Goal: Task Accomplishment & Management: Complete application form

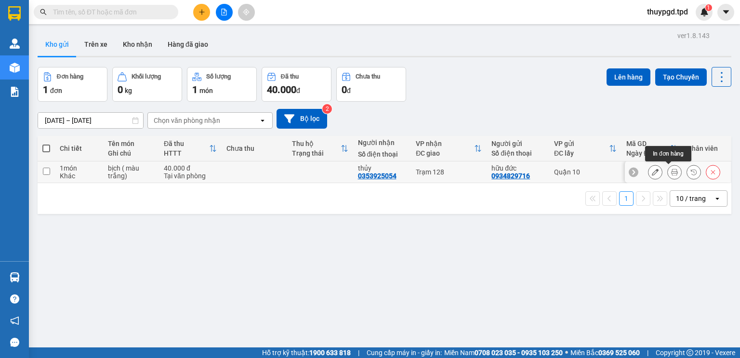
click at [671, 173] on icon at bounding box center [674, 172] width 7 height 7
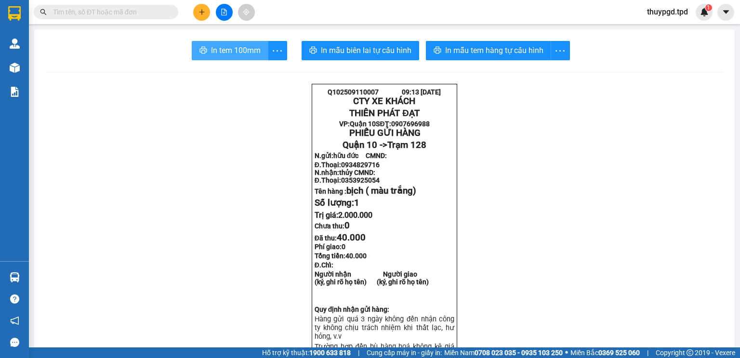
click at [260, 44] on button "In tem 100mm" at bounding box center [230, 50] width 77 height 19
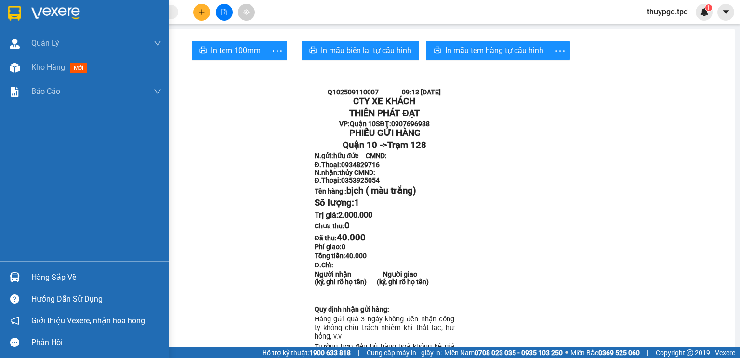
drag, startPoint x: 113, startPoint y: 4, endPoint x: 122, endPoint y: -1, distance: 10.2
click at [122, 0] on html "Kết quả tìm kiếm ( 0 ) Bộ lọc No Data thuypgd.tpd 1 Quản Lý Quản lý khách hàng …" at bounding box center [370, 179] width 740 height 358
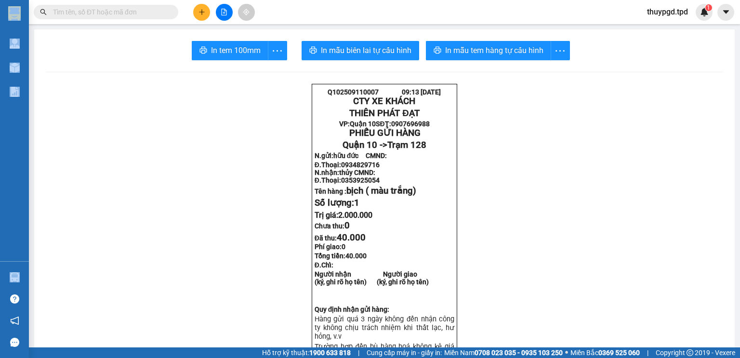
click at [201, 13] on icon "plus" at bounding box center [201, 12] width 7 height 7
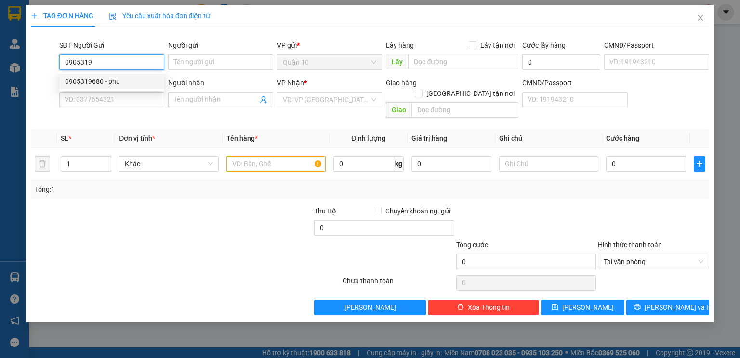
drag, startPoint x: 73, startPoint y: 86, endPoint x: 62, endPoint y: 84, distance: 11.7
click at [73, 85] on div "0905319680 - phu" at bounding box center [111, 81] width 93 height 11
type input "0905319680"
type input "phu"
type input "075090015283"
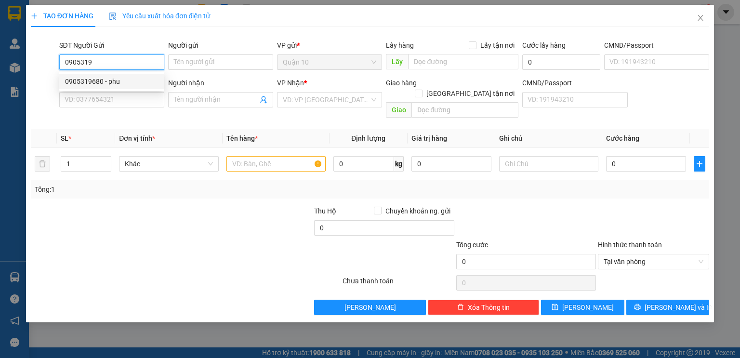
type input "0918297386"
type input "sầu"
type input "116"
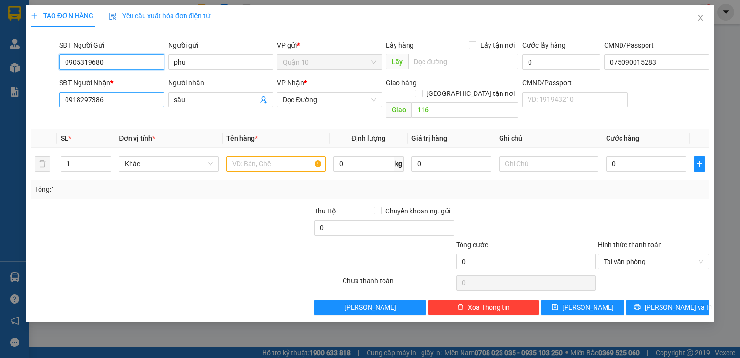
type input "0905319680"
click at [143, 103] on input "0918297386" at bounding box center [111, 99] width 105 height 15
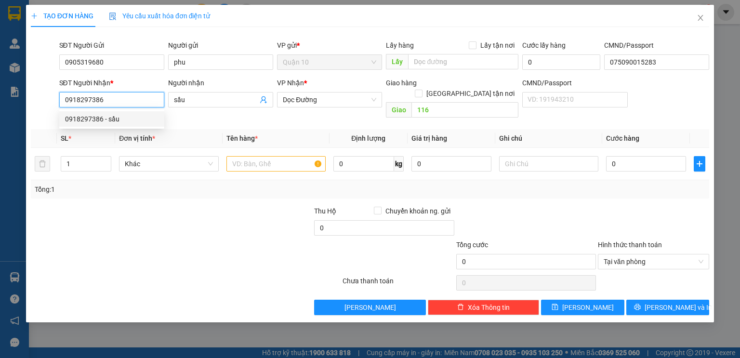
click at [143, 103] on input "0918297386" at bounding box center [111, 99] width 105 height 15
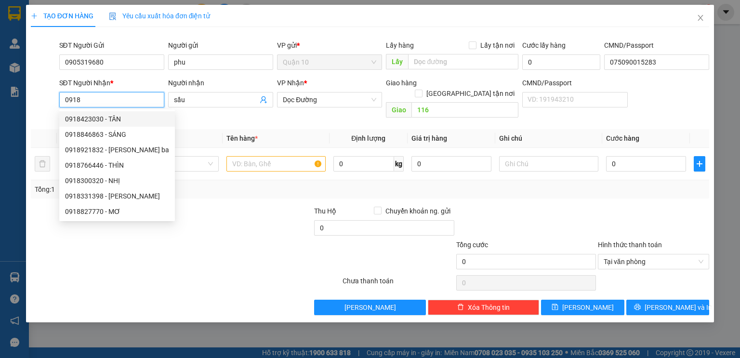
click at [141, 122] on div "0918423030 - TÂN" at bounding box center [117, 119] width 104 height 11
type input "0918423030"
type input "TÂN"
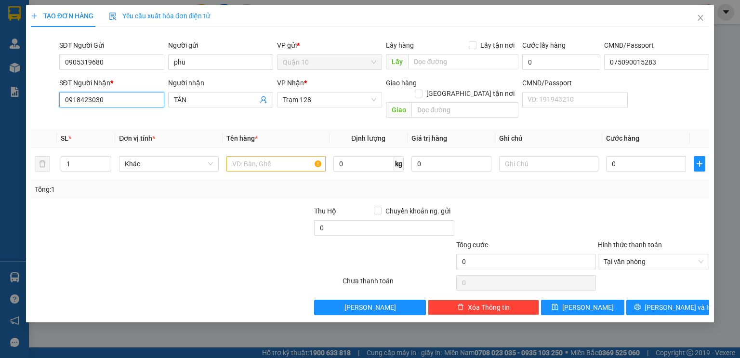
click at [103, 98] on input "0918423030" at bounding box center [111, 99] width 105 height 15
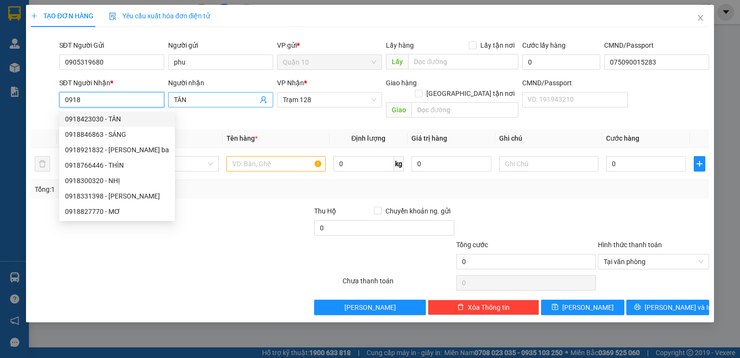
type input "0918"
drag, startPoint x: 207, startPoint y: 96, endPoint x: 12, endPoint y: 92, distance: 195.6
click at [35, 92] on div "SĐT Người Nhận * 0918 Người nhận TÂN TÂN VP Nhận * Trạm 128 Giao hàng Giao tận …" at bounding box center [370, 100] width 680 height 44
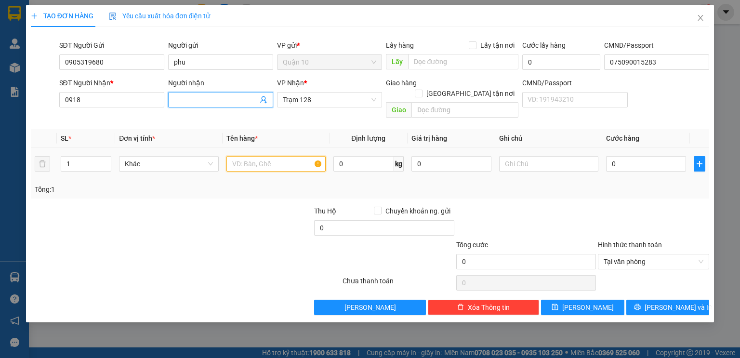
click at [265, 156] on input "text" at bounding box center [275, 163] width 99 height 15
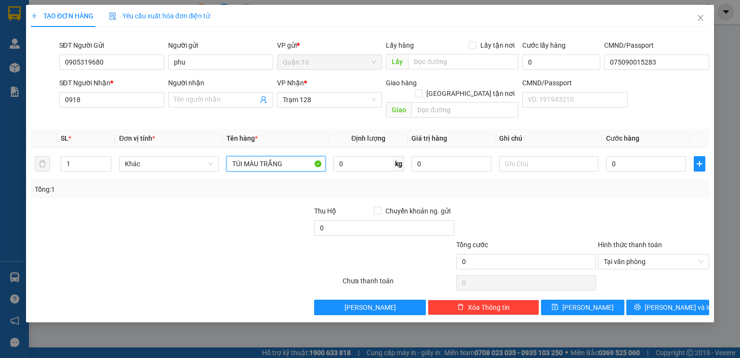
type input "TÚI MÀU TRẮNG"
click at [94, 91] on div "SĐT Người Nhận * 0918" at bounding box center [111, 95] width 105 height 34
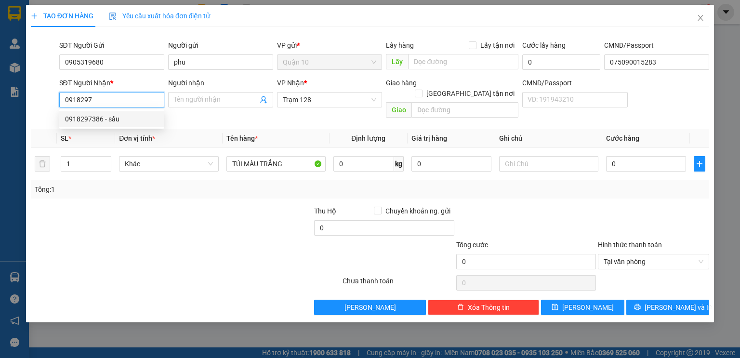
click at [121, 118] on div "0918297386 - sầu" at bounding box center [111, 119] width 93 height 11
type input "0918297386"
type input "sầu"
type input "116"
type input "0918297386"
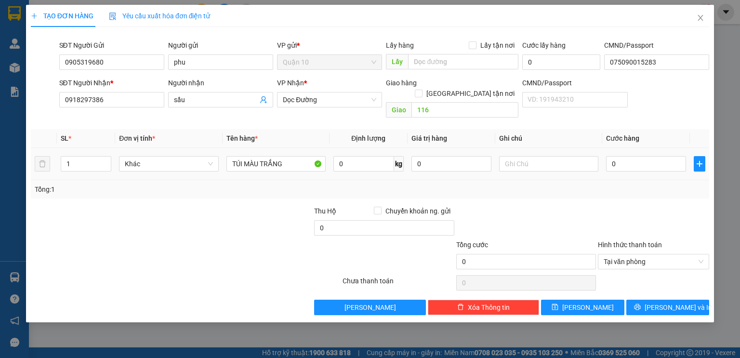
click at [298, 162] on div "TÚI MÀU TRẮNG" at bounding box center [275, 163] width 99 height 19
click at [287, 156] on input "TÚI MÀU TRẮNG" at bounding box center [275, 163] width 99 height 15
click at [632, 159] on input "0" at bounding box center [646, 163] width 80 height 15
type input "4"
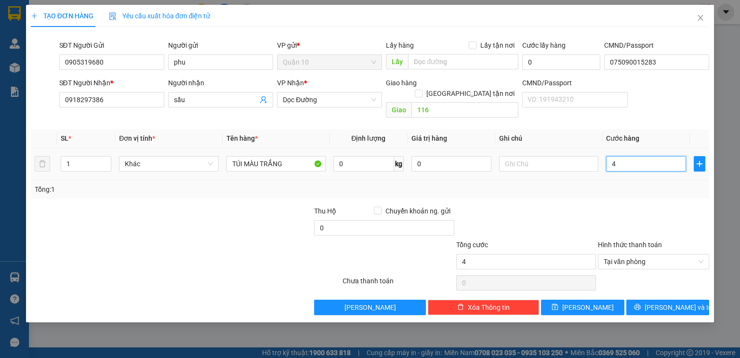
type input "40"
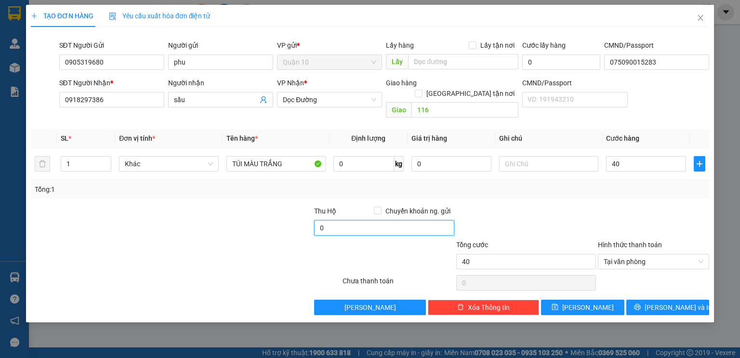
type input "40.000"
type input "10.000"
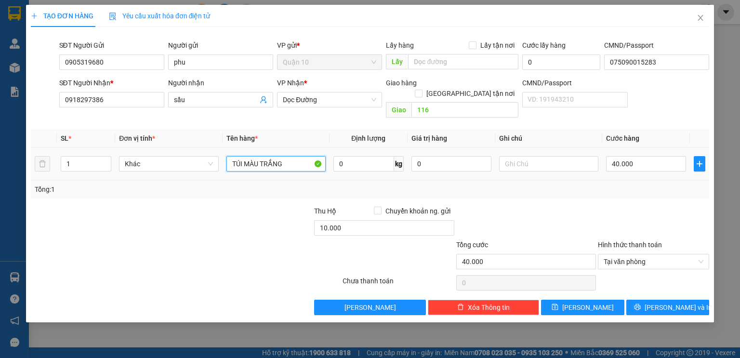
click at [294, 156] on input "TÚI MÀU TRẮNG" at bounding box center [275, 163] width 99 height 15
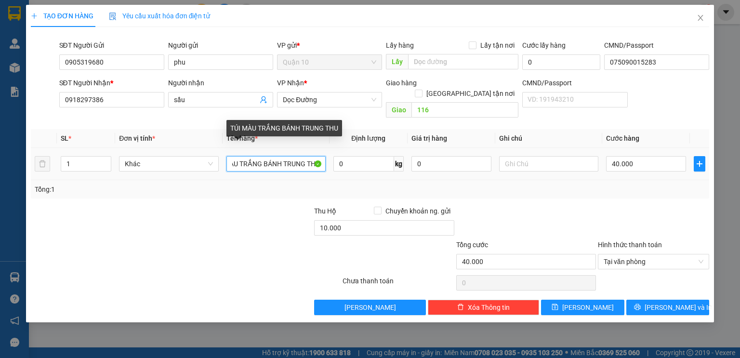
scroll to position [0, 22]
type input "TÚI MÀU TRẮNG BÁNH TRUNG THU"
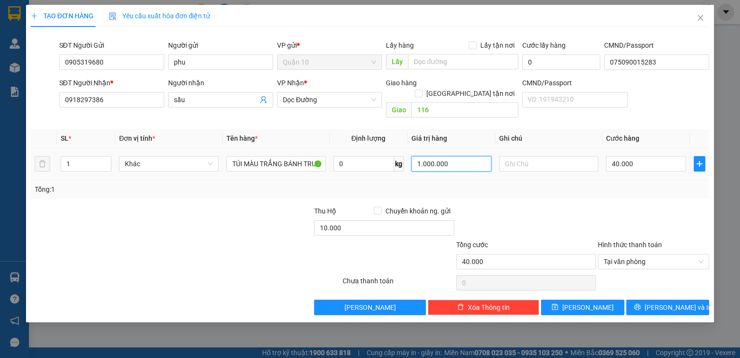
type input "1.000.000"
click at [653, 160] on div "40.000" at bounding box center [646, 163] width 80 height 19
click at [649, 160] on input "40.000" at bounding box center [646, 163] width 80 height 15
type input "5"
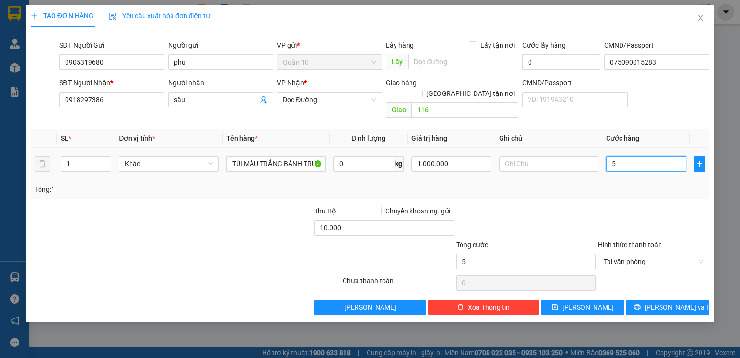
type input "50"
type input "50.000"
click at [649, 184] on div "Tổng: 1" at bounding box center [370, 189] width 671 height 11
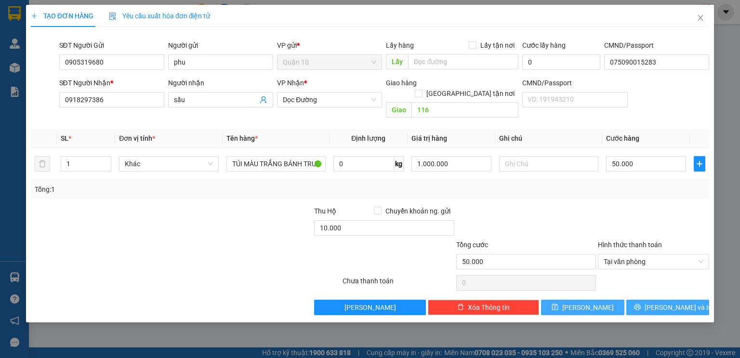
drag, startPoint x: 653, startPoint y: 291, endPoint x: 617, endPoint y: 289, distance: 36.7
click at [653, 300] on button "[PERSON_NAME] và In" at bounding box center [667, 307] width 83 height 15
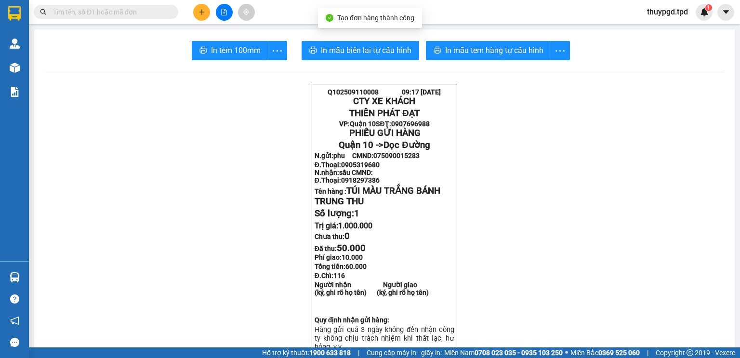
click at [457, 43] on button "In mẫu tem hàng tự cấu hình" at bounding box center [488, 50] width 125 height 19
click at [241, 51] on span "In tem 100mm" at bounding box center [236, 50] width 50 height 12
click at [148, 14] on input "text" at bounding box center [110, 12] width 114 height 11
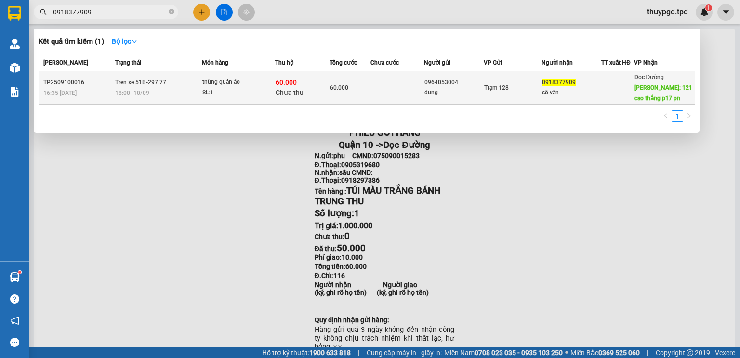
type input "0918377909"
click at [172, 88] on div "18:00 - 10/09" at bounding box center [158, 93] width 86 height 11
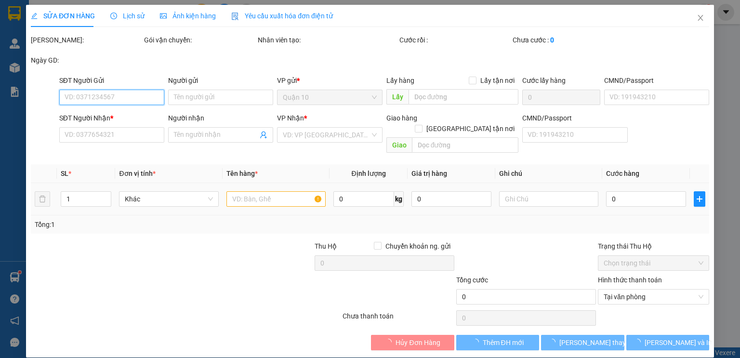
type input "0964053004"
type input "dung"
type input "0918377909"
type input "cô vân"
type input "121 cao thắng p17 pn"
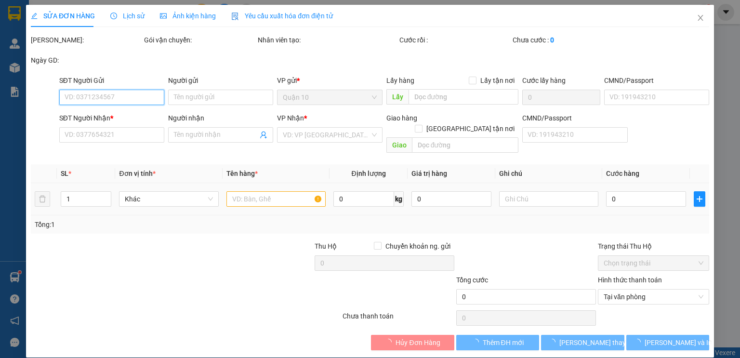
type input "60.000"
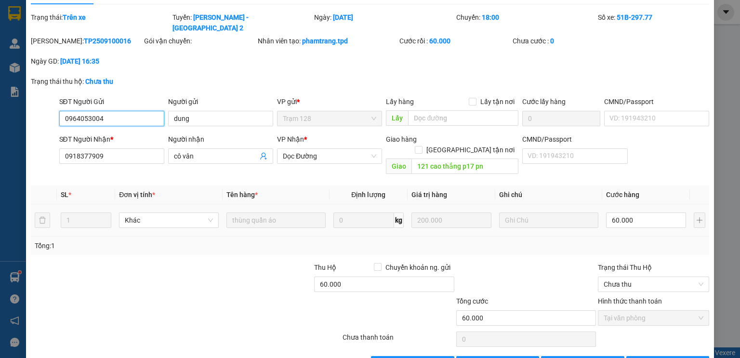
scroll to position [33, 0]
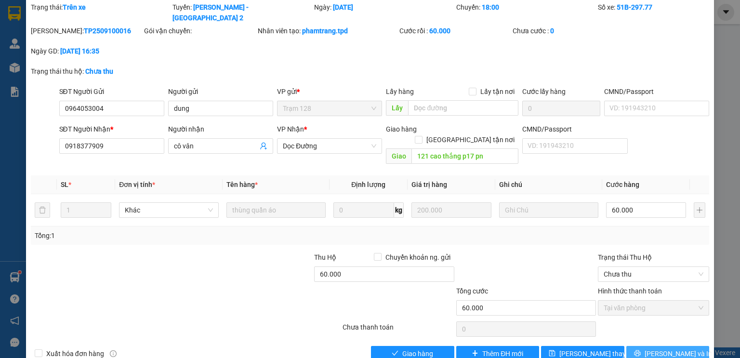
click at [639, 346] on button "[PERSON_NAME] và In" at bounding box center [667, 353] width 83 height 15
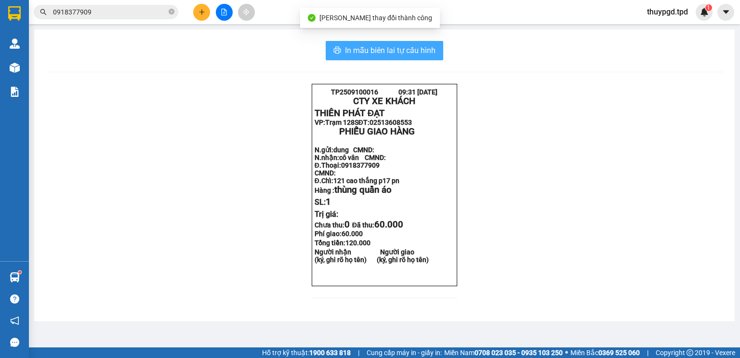
click at [345, 57] on button "In mẫu biên lai tự cấu hình" at bounding box center [385, 50] width 118 height 19
click at [372, 36] on div "In mẫu biên lai tự cấu hình TP2509100016 09:31 11-09-2025 CTY XE KHÁCH THIÊN P…" at bounding box center [384, 175] width 701 height 292
click at [376, 53] on span "In mẫu biên lai tự cấu hình" at bounding box center [390, 50] width 91 height 12
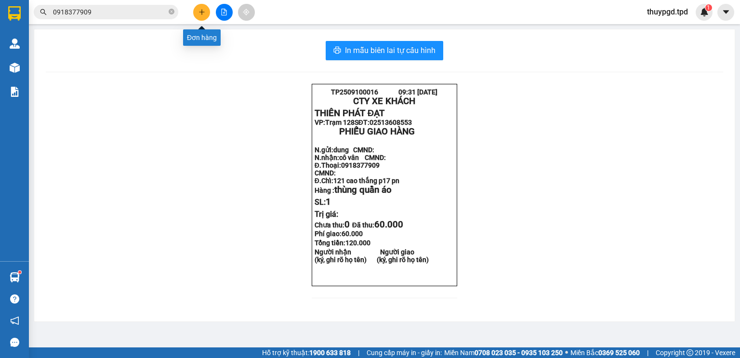
click at [204, 13] on icon "plus" at bounding box center [201, 12] width 7 height 7
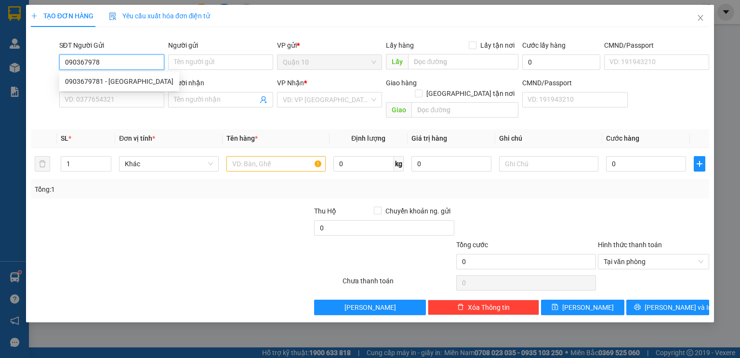
type input "0903679781"
click at [135, 79] on div "0903679781 - trung phước" at bounding box center [119, 81] width 108 height 11
type input "trung phước"
type input "079066006897"
type input "0379651413"
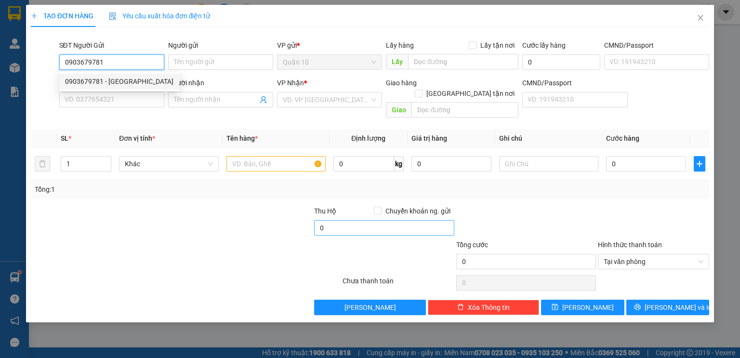
type input "kim linh"
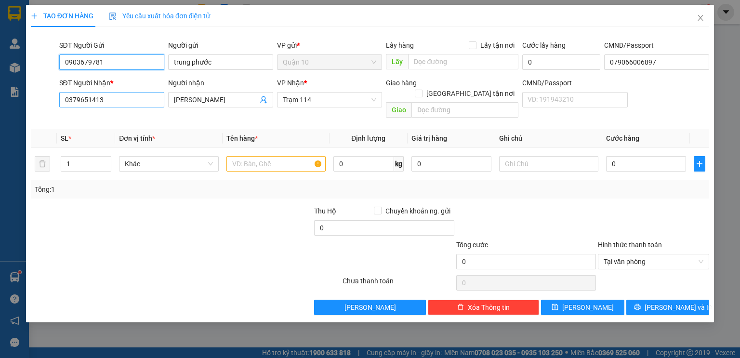
type input "0903679781"
click at [110, 100] on input "0379651413" at bounding box center [111, 99] width 105 height 15
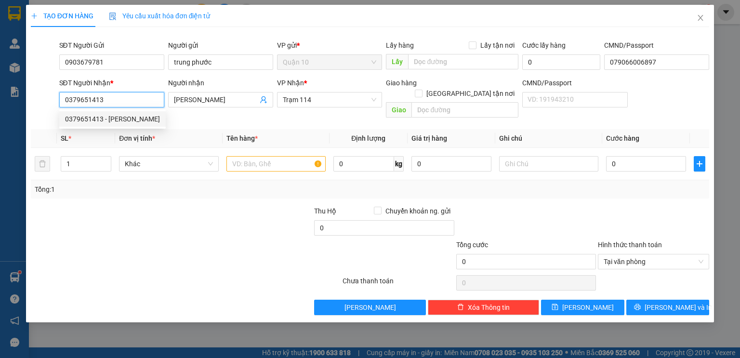
click at [120, 101] on input "0379651413" at bounding box center [111, 99] width 105 height 15
click at [116, 121] on div "0379651413 - kim linh" at bounding box center [112, 119] width 95 height 11
type input "0379651413"
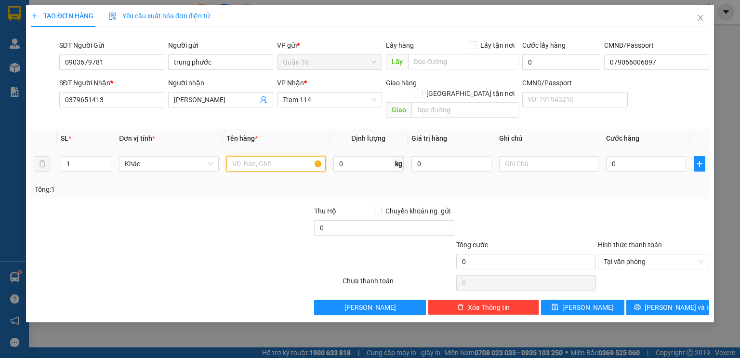
click at [257, 156] on input "text" at bounding box center [275, 163] width 99 height 15
type input "K"
type input "PHONG BÌ GIẤY"
click at [644, 156] on input "0" at bounding box center [646, 163] width 80 height 15
type input "4"
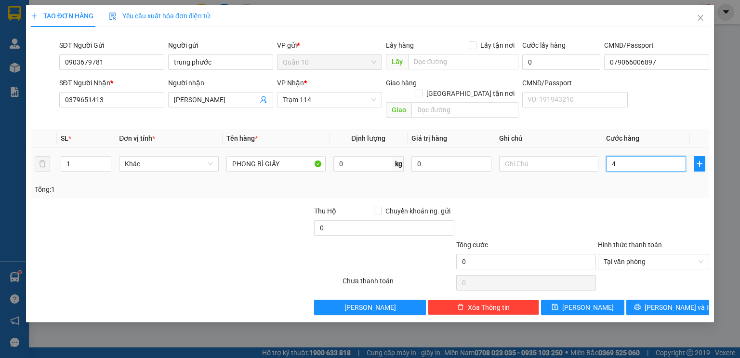
type input "4"
type input "40"
type input "40.000"
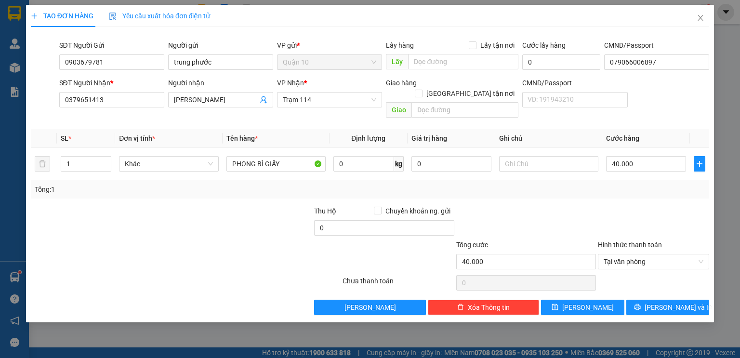
click at [602, 187] on div "Tổng: 1" at bounding box center [370, 189] width 678 height 18
click at [296, 156] on input "PHONG BÌ GIẤY" at bounding box center [275, 163] width 99 height 15
type input "PHONG BÌ GIẤY TỜ"
click at [675, 302] on span "[PERSON_NAME] và In" at bounding box center [678, 307] width 67 height 11
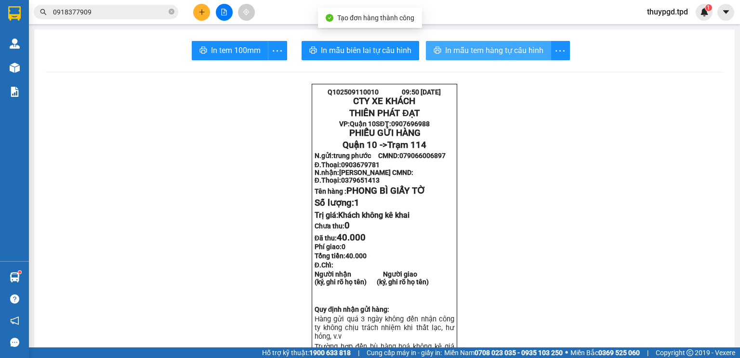
click at [449, 53] on span "In mẫu tem hàng tự cấu hình" at bounding box center [494, 50] width 98 height 12
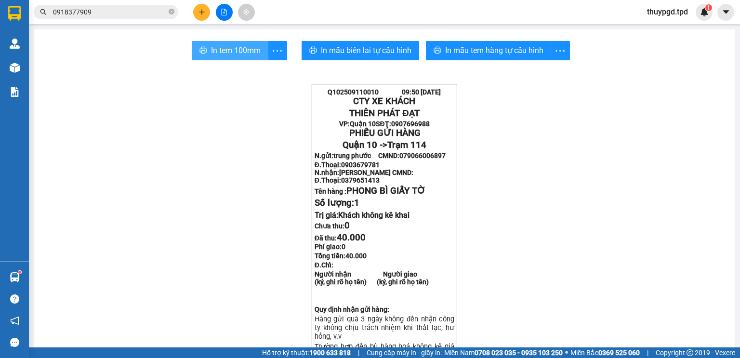
click at [234, 58] on button "In tem 100mm" at bounding box center [230, 50] width 77 height 19
click at [205, 12] on button at bounding box center [201, 12] width 17 height 17
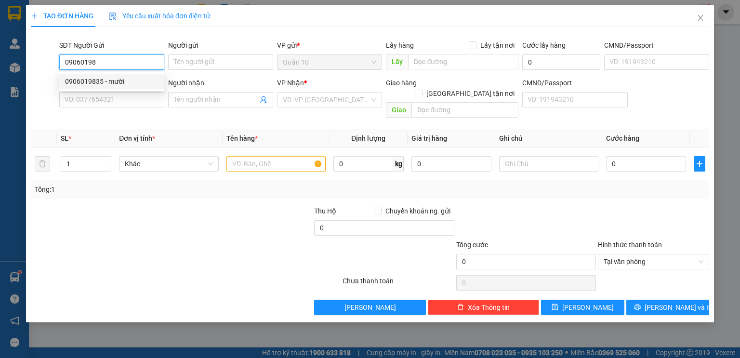
click at [78, 87] on div "0906019835 - mười" at bounding box center [111, 81] width 105 height 15
type input "0906019835"
type input "mười"
type input "079099017534"
type input "0933151228"
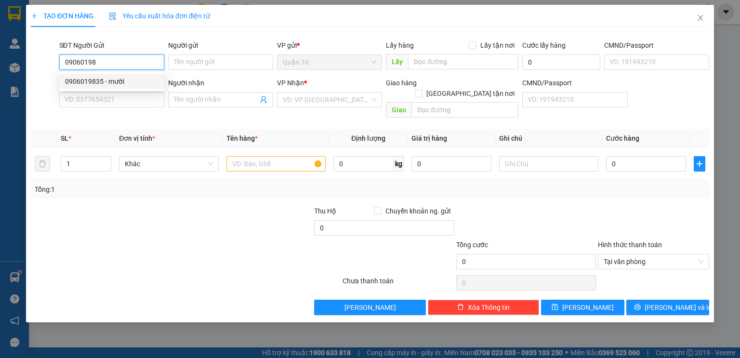
type input "BÉ"
type input "0906019835"
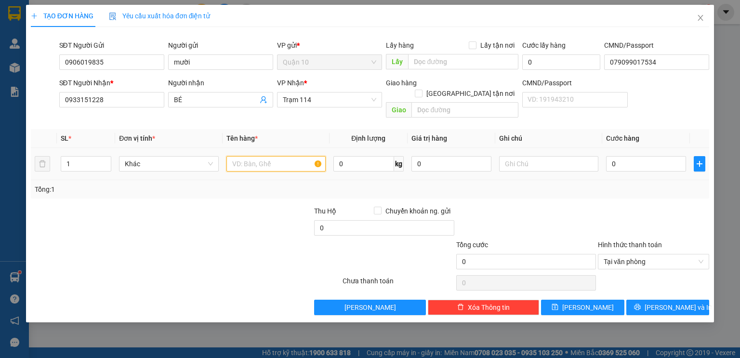
click at [260, 156] on input "text" at bounding box center [275, 163] width 99 height 15
type input "TÚI MÀU ĐỎ BÁNH BAO"
click at [635, 156] on input "0" at bounding box center [646, 163] width 80 height 15
type input "5"
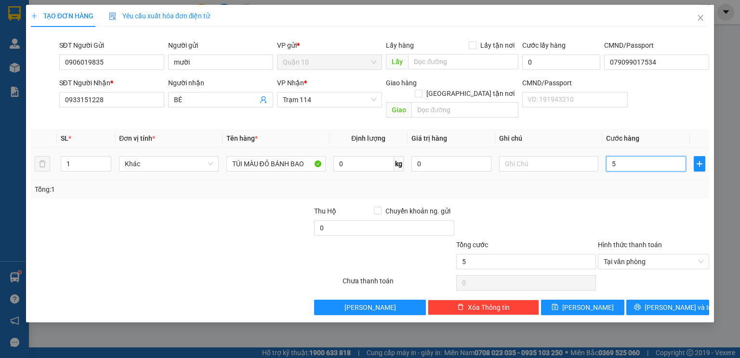
type input "50"
type input "50.000"
click at [503, 184] on div "Tổng: 1" at bounding box center [370, 189] width 671 height 11
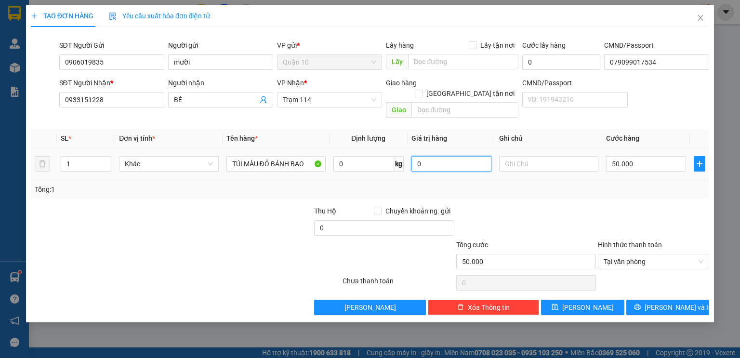
click at [451, 156] on input "0" at bounding box center [451, 163] width 80 height 15
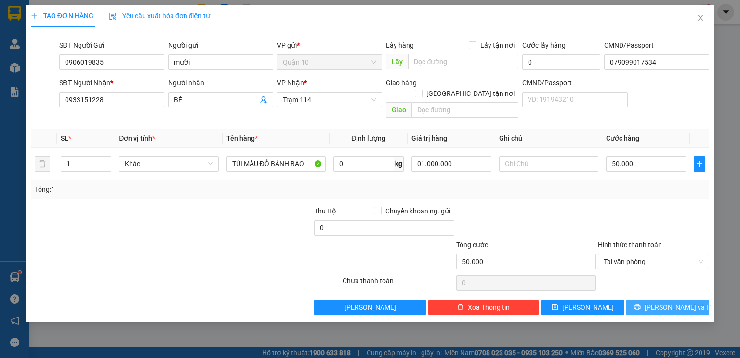
click at [667, 302] on span "[PERSON_NAME] và In" at bounding box center [678, 307] width 67 height 11
type input "1.000.000"
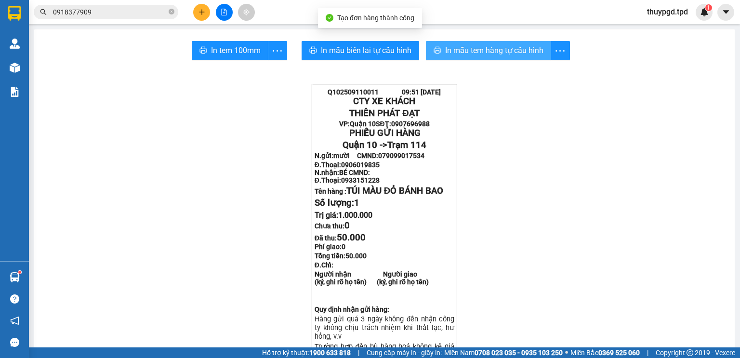
click at [487, 55] on span "In mẫu tem hàng tự cấu hình" at bounding box center [494, 50] width 98 height 12
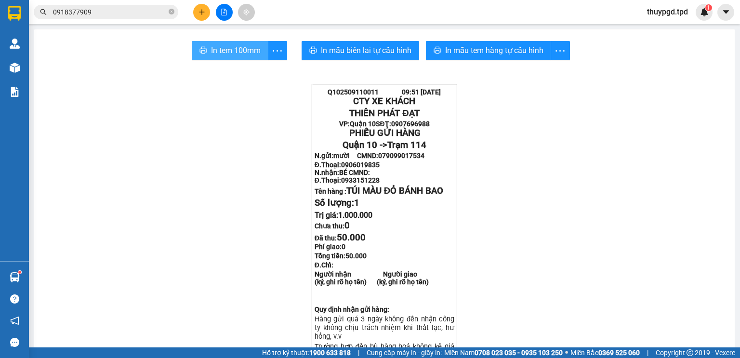
click at [235, 53] on span "In tem 100mm" at bounding box center [236, 50] width 50 height 12
click at [199, 17] on button at bounding box center [201, 12] width 17 height 17
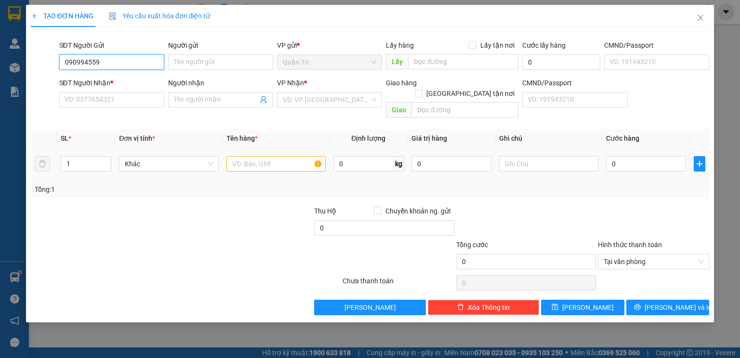
type input "0909945592"
click at [142, 80] on div "0909945592 - tuấn" at bounding box center [111, 81] width 93 height 11
type input "tuấn"
type input "0937238842"
type input "hương"
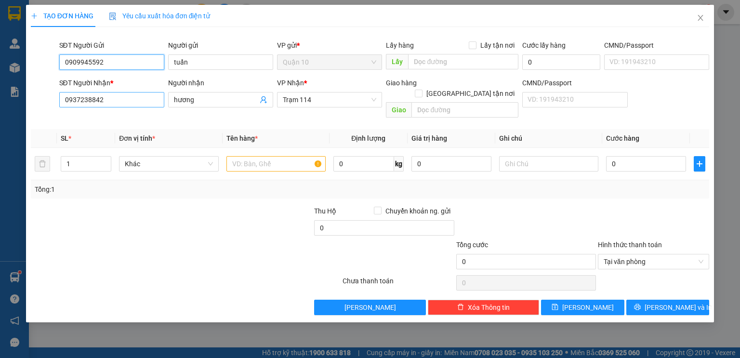
type input "0909945592"
click at [143, 105] on input "0937238842" at bounding box center [111, 99] width 105 height 15
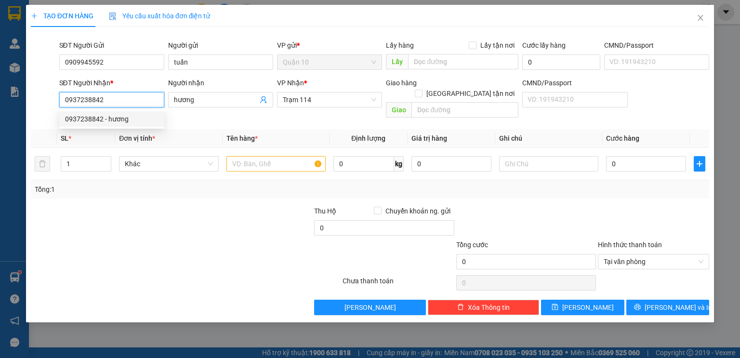
click at [137, 113] on div "0937238842 - hương" at bounding box center [111, 118] width 105 height 15
click at [242, 156] on input "text" at bounding box center [275, 163] width 99 height 15
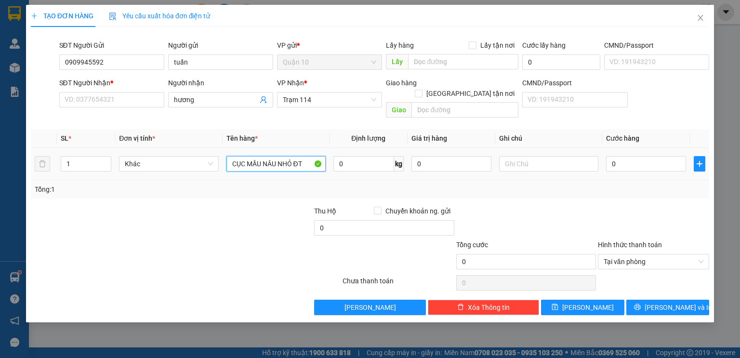
type input "CỤC MẦU NÂU NHỎ ĐT"
type input "4"
type input "40"
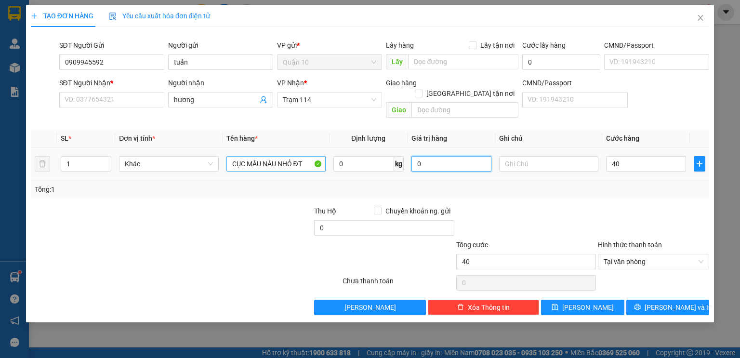
type input "40.000"
click at [409, 149] on td "0" at bounding box center [452, 164] width 88 height 32
type input "500.000"
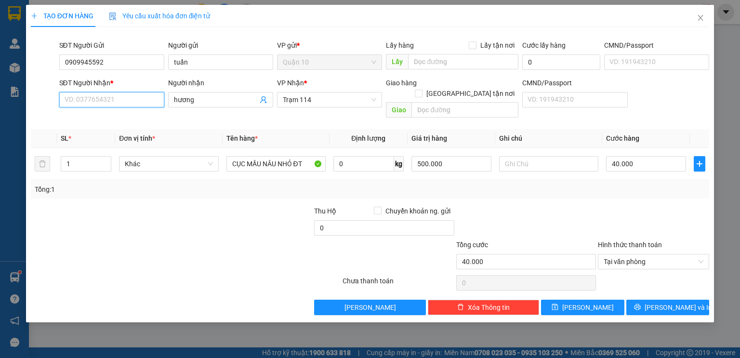
click at [118, 101] on input "SĐT Người Nhận *" at bounding box center [111, 99] width 105 height 15
drag, startPoint x: 79, startPoint y: 100, endPoint x: 99, endPoint y: 100, distance: 19.8
click at [99, 100] on input "0382281528" at bounding box center [111, 99] width 105 height 15
type input "0382281528"
click at [669, 302] on span "[PERSON_NAME] và In" at bounding box center [678, 307] width 67 height 11
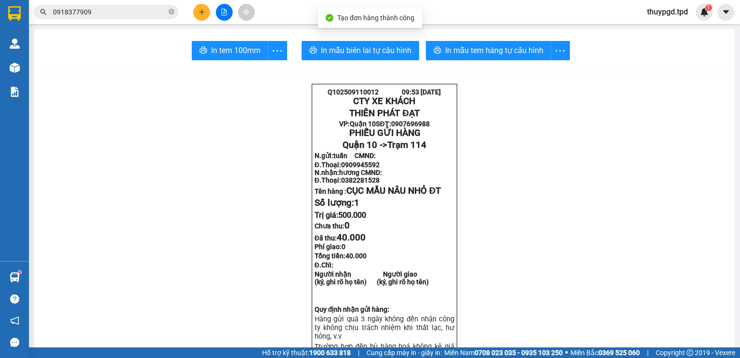
drag, startPoint x: 506, startPoint y: 53, endPoint x: 468, endPoint y: 91, distance: 53.1
click at [507, 53] on span "In mẫu tem hàng tự cấu hình" at bounding box center [494, 50] width 98 height 12
click at [229, 50] on span "In tem 100mm" at bounding box center [236, 50] width 50 height 12
click at [199, 14] on icon "plus" at bounding box center [201, 12] width 7 height 7
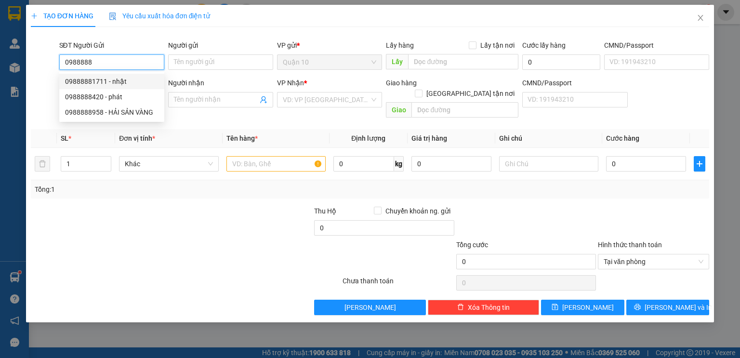
click at [122, 82] on div "09888881711 - nhật" at bounding box center [111, 81] width 93 height 11
type input "09888881711"
type input "nhật"
type input "0908285121"
type input "HIẾU"
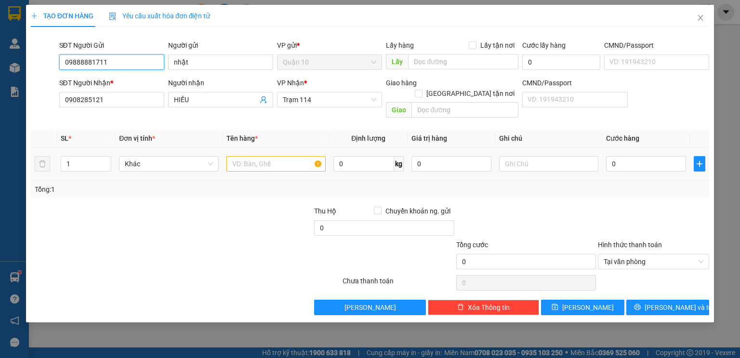
type input "09888881711"
click at [290, 156] on input "text" at bounding box center [275, 163] width 99 height 15
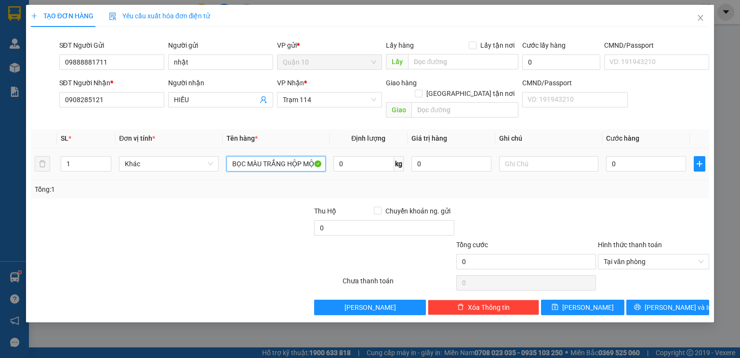
type input "BỌC MÀU TRẮNG HỘP MỘC"
click at [622, 156] on input "0" at bounding box center [646, 163] width 80 height 15
type input "4"
type input "40"
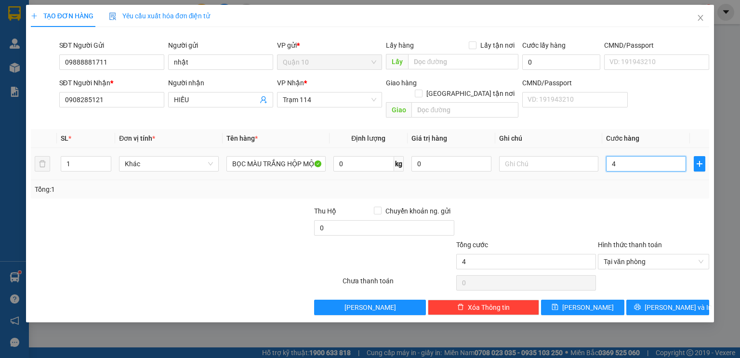
type input "40"
click at [604, 193] on div "Transit Pickup Surcharge Ids Transit Deliver Surcharge Ids Transit Deliver Surc…" at bounding box center [370, 175] width 678 height 280
type input "40.000"
drag, startPoint x: 454, startPoint y: 149, endPoint x: 423, endPoint y: 156, distance: 31.6
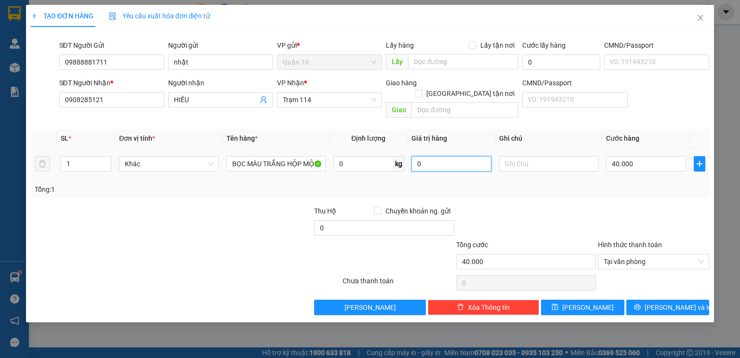
click at [423, 156] on input "0" at bounding box center [451, 163] width 80 height 15
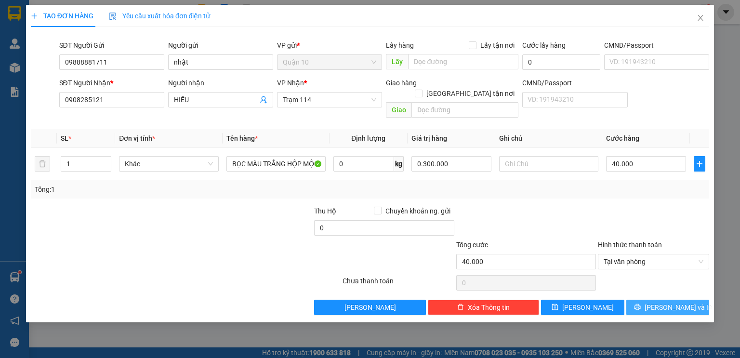
type input "300.000"
click at [660, 302] on span "[PERSON_NAME] và In" at bounding box center [678, 307] width 67 height 11
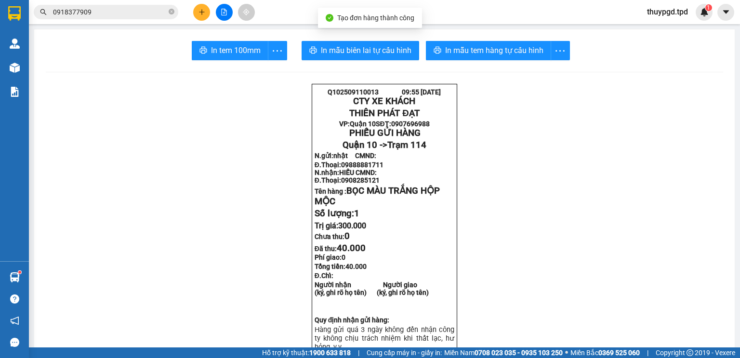
drag, startPoint x: 480, startPoint y: 36, endPoint x: 483, endPoint y: 63, distance: 27.2
click at [480, 44] on span "In mẫu tem hàng tự cấu hình" at bounding box center [494, 50] width 98 height 12
click at [240, 47] on span "In tem 100mm" at bounding box center [236, 50] width 50 height 12
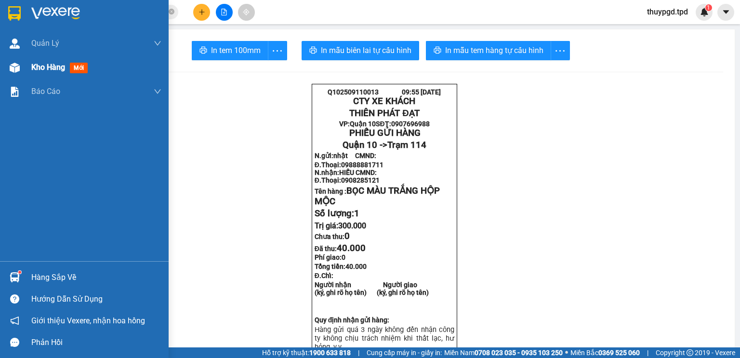
drag, startPoint x: 34, startPoint y: 62, endPoint x: 26, endPoint y: 77, distance: 17.0
click at [34, 63] on span "Kho hàng" at bounding box center [48, 67] width 34 height 9
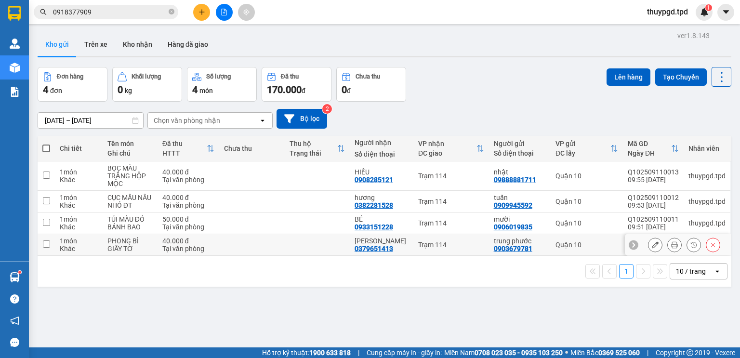
click at [157, 246] on td "PHONG BÌ GIẤY TỜ" at bounding box center [130, 245] width 55 height 22
checkbox input "true"
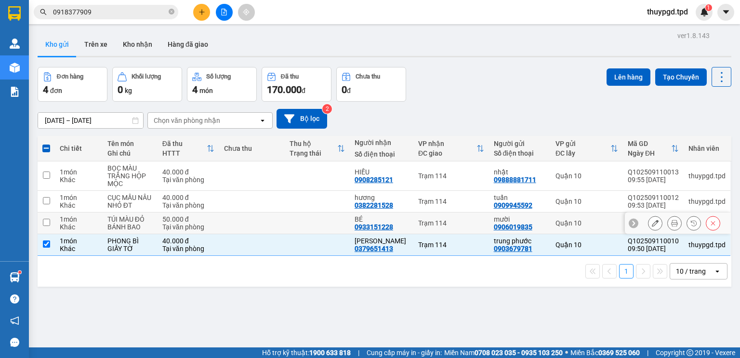
click at [172, 220] on div "50.000 đ" at bounding box center [188, 219] width 52 height 8
checkbox input "true"
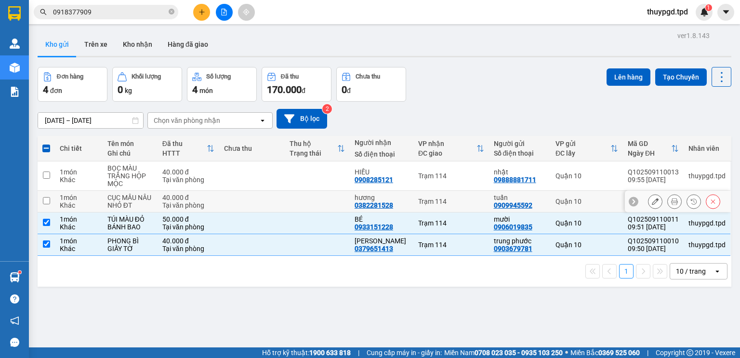
click at [184, 198] on div "40.000 đ" at bounding box center [188, 198] width 52 height 8
checkbox input "true"
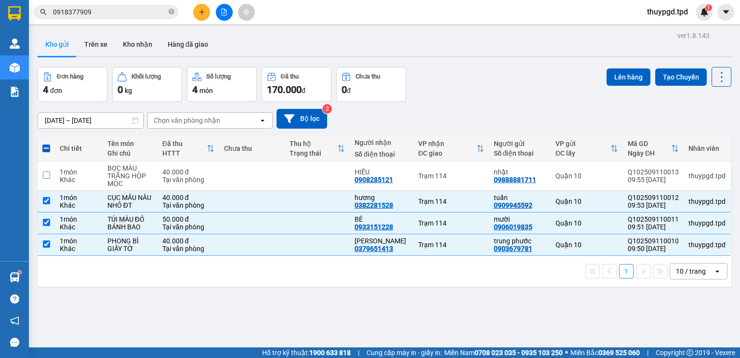
click at [193, 177] on div "Tại văn phòng" at bounding box center [188, 180] width 52 height 8
checkbox input "true"
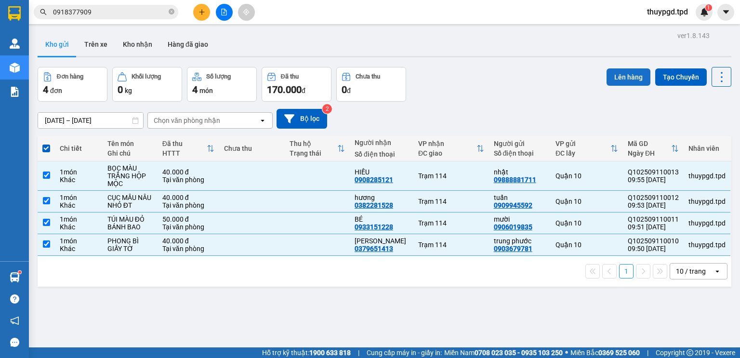
click at [628, 78] on button "Lên hàng" at bounding box center [629, 76] width 44 height 17
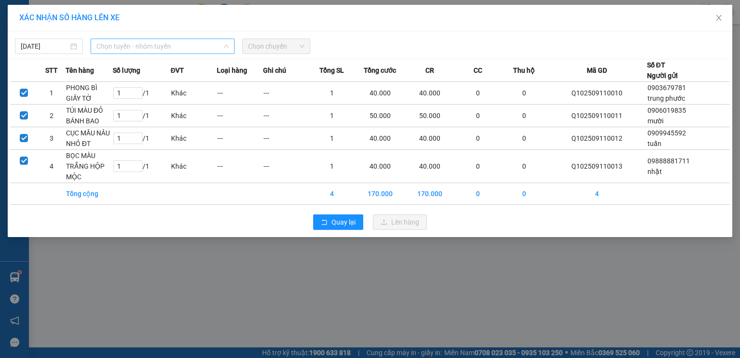
click at [152, 46] on span "Chọn tuyến - nhóm tuyến" at bounding box center [162, 46] width 132 height 14
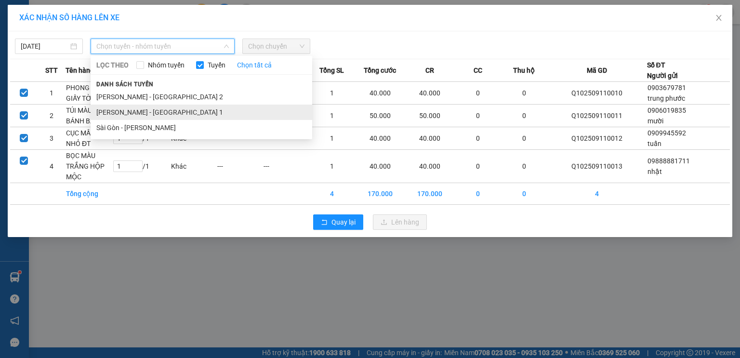
click at [159, 108] on li "Phương Lâm - Sài Gòn 1" at bounding box center [202, 112] width 222 height 15
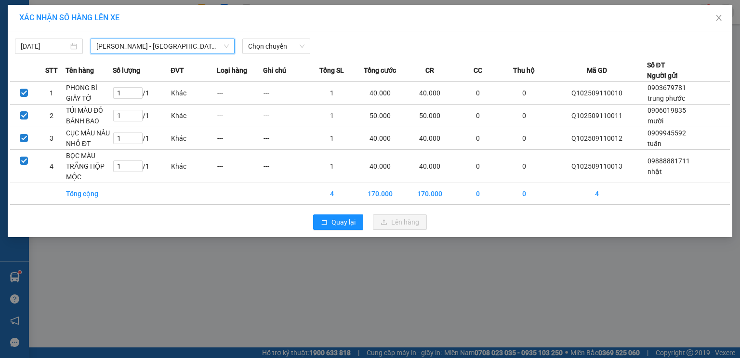
click at [154, 42] on span "Phương Lâm - Sài Gòn 1" at bounding box center [162, 46] width 132 height 14
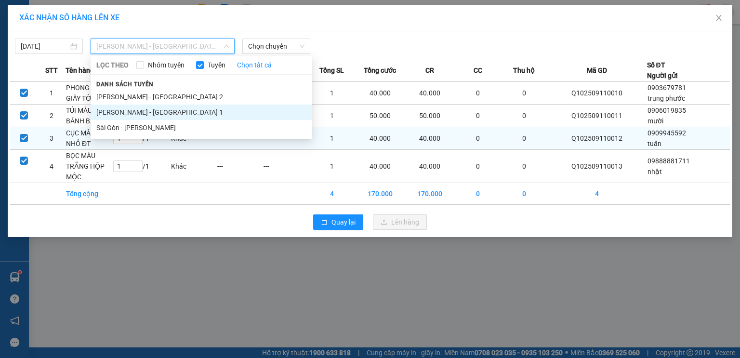
click at [154, 141] on td "1 / 1" at bounding box center [142, 138] width 58 height 23
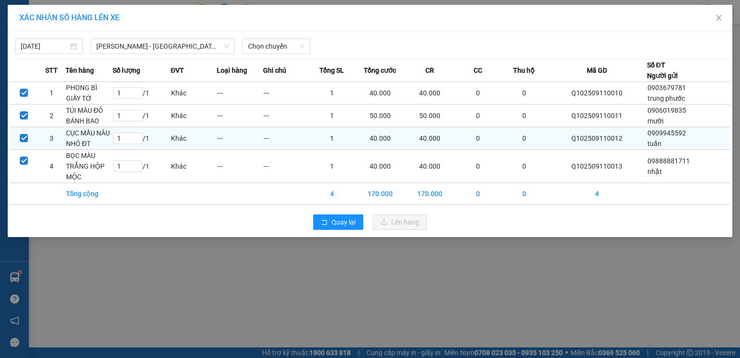
click at [154, 132] on td "1 / 1" at bounding box center [142, 138] width 58 height 23
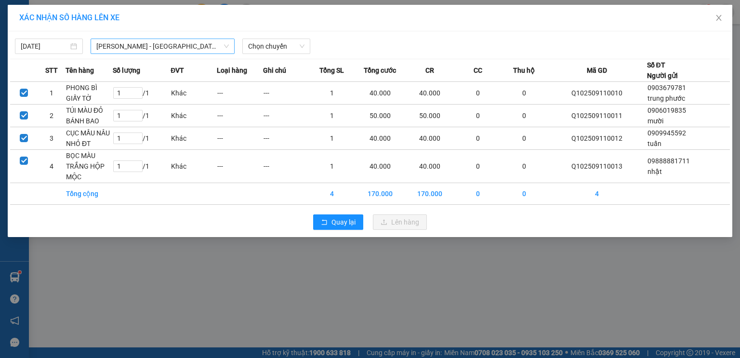
click at [146, 51] on span "Phương Lâm - Sài Gòn 1" at bounding box center [162, 46] width 132 height 14
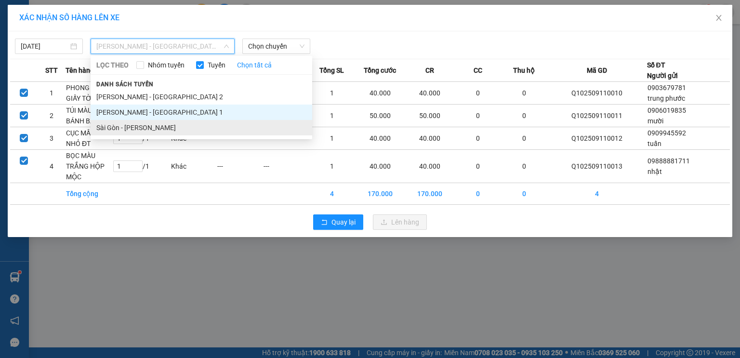
click at [133, 125] on li "Sài Gòn - Phương Lâm" at bounding box center [202, 127] width 222 height 15
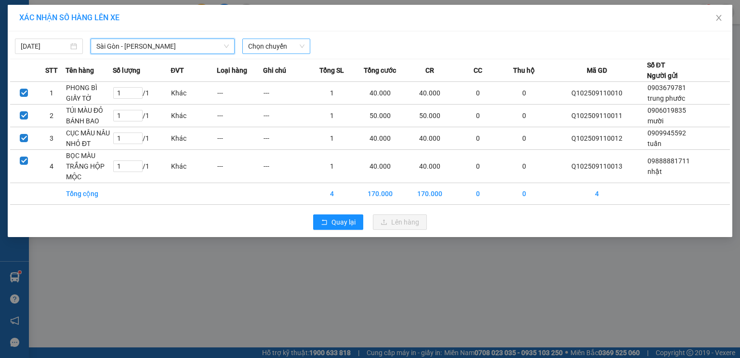
click at [264, 50] on span "Chọn chuyến" at bounding box center [276, 46] width 56 height 14
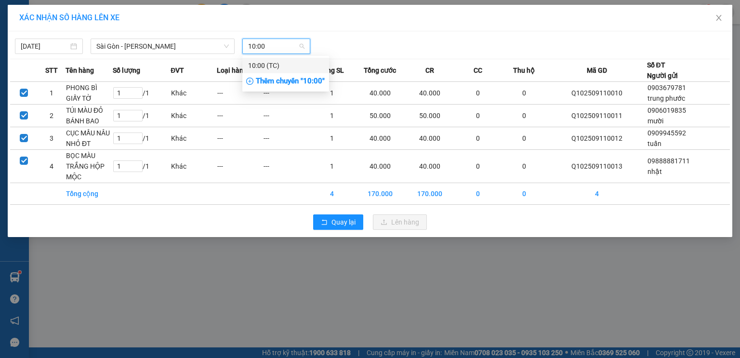
type input "10:00"
click at [286, 84] on div "Thêm chuyến " 10:00 "" at bounding box center [285, 81] width 87 height 16
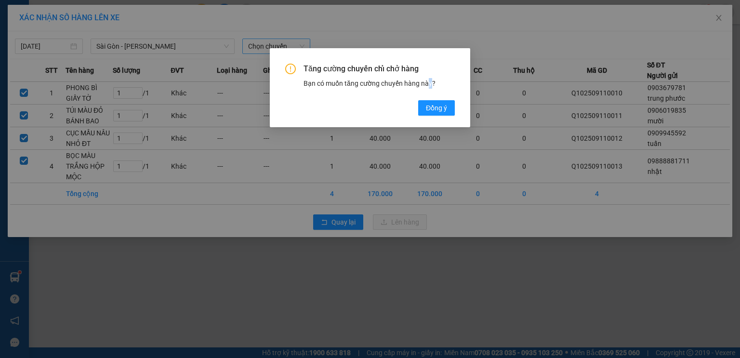
click at [430, 100] on div "Tăng cường chuyến chỉ chở hàng Bạn có muốn tăng cường chuyến hàng này? Đồng ý" at bounding box center [370, 90] width 170 height 52
click at [430, 116] on div "Tăng cường chuyến chỉ chở hàng Bạn có muốn tăng cường chuyến hàng này? Đồng ý" at bounding box center [370, 87] width 200 height 79
click at [435, 114] on button "Đồng ý" at bounding box center [436, 107] width 37 height 15
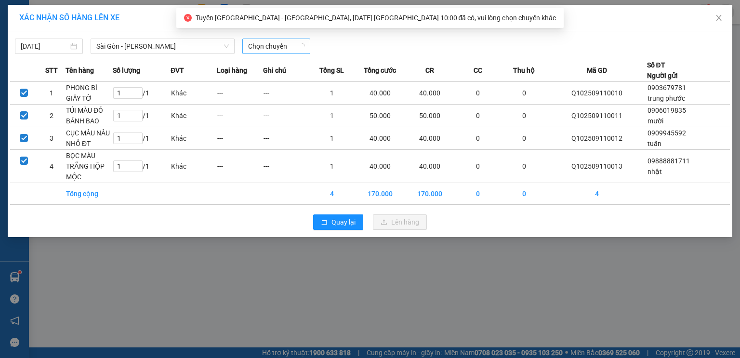
click at [257, 45] on span "Chọn chuyến" at bounding box center [276, 46] width 56 height 14
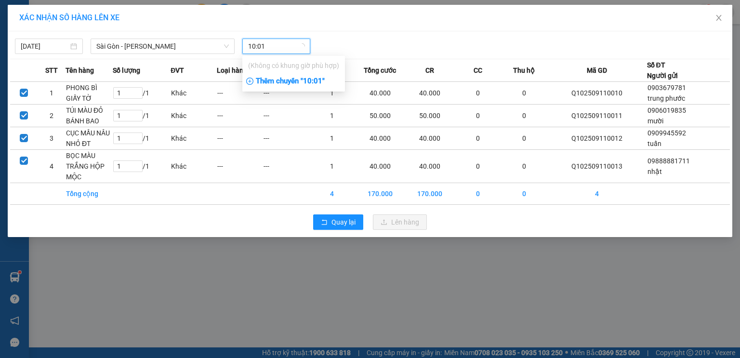
type input "10:01"
click at [274, 78] on div "Thêm chuyến " 10:01 "" at bounding box center [293, 81] width 103 height 16
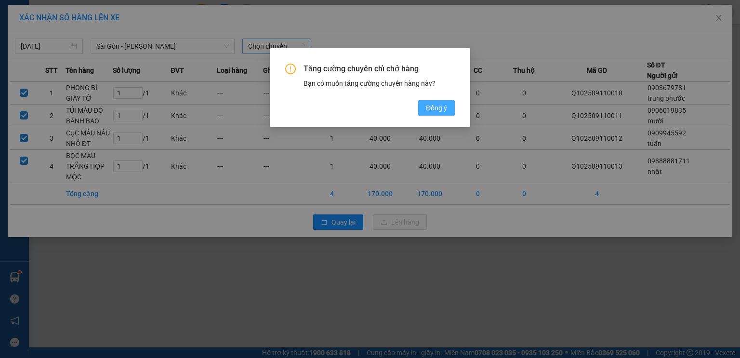
drag, startPoint x: 428, startPoint y: 97, endPoint x: 430, endPoint y: 104, distance: 7.0
click at [428, 100] on div "Tăng cường chuyến chỉ chở hàng Bạn có muốn tăng cường chuyến hàng này? Đồng ý" at bounding box center [370, 90] width 170 height 52
click at [431, 104] on span "Đồng ý" at bounding box center [436, 108] width 21 height 11
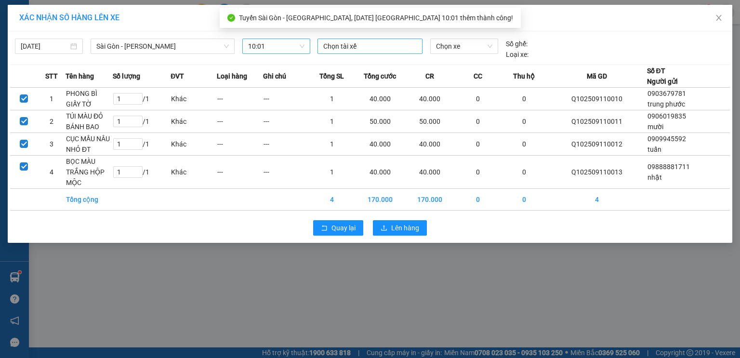
click at [344, 45] on div at bounding box center [370, 46] width 100 height 12
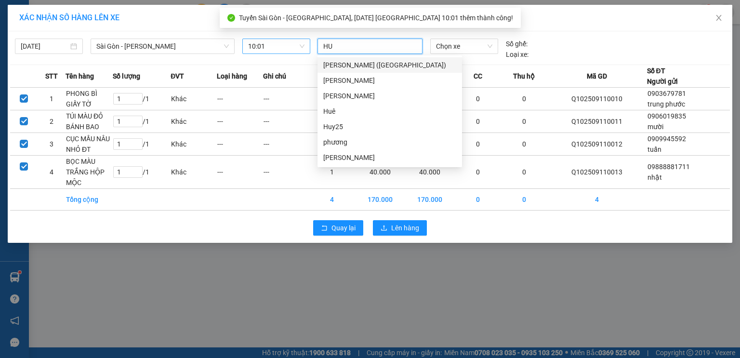
type input "HUY"
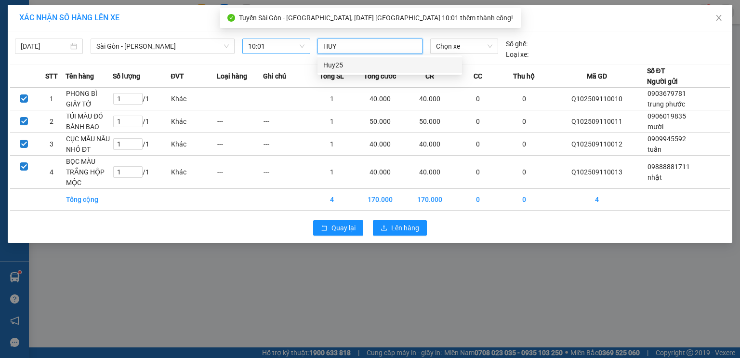
click at [364, 67] on div "Huy25" at bounding box center [389, 65] width 133 height 11
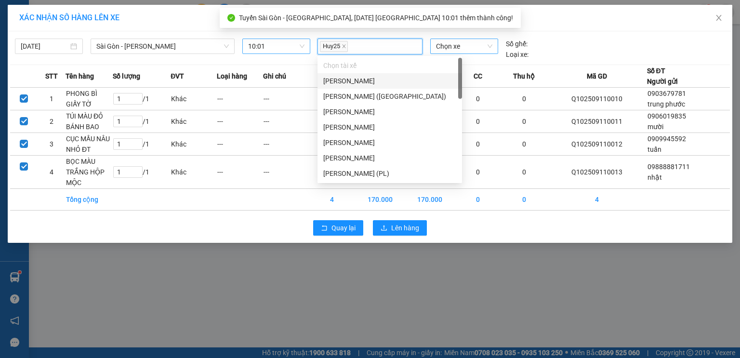
click at [453, 51] on span "Chọn xe" at bounding box center [464, 46] width 56 height 14
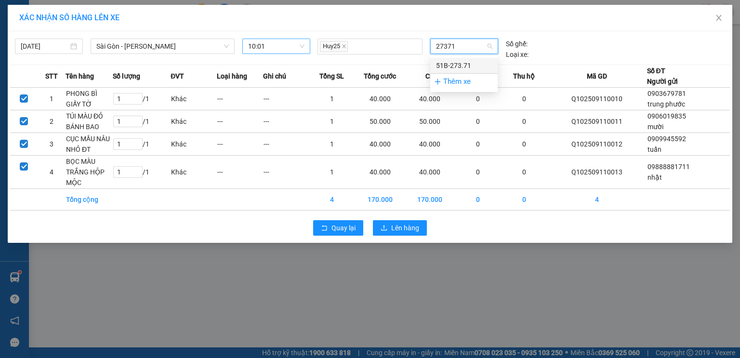
type input "27371"
click at [452, 57] on div "Chọn xe" at bounding box center [463, 49] width 75 height 21
click at [454, 62] on div "11/09/2025 Sài Gòn - Phương Lâm LỌC THEO Nhóm tuyến Tuyến Chọn tất cả Danh sách…" at bounding box center [370, 137] width 725 height 212
click at [463, 44] on span "Chọn xe" at bounding box center [464, 46] width 56 height 14
type input "27371"
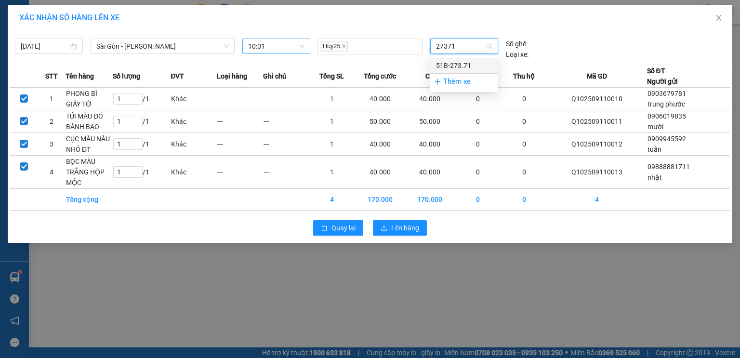
click at [461, 66] on div "51B-273.71" at bounding box center [464, 65] width 56 height 11
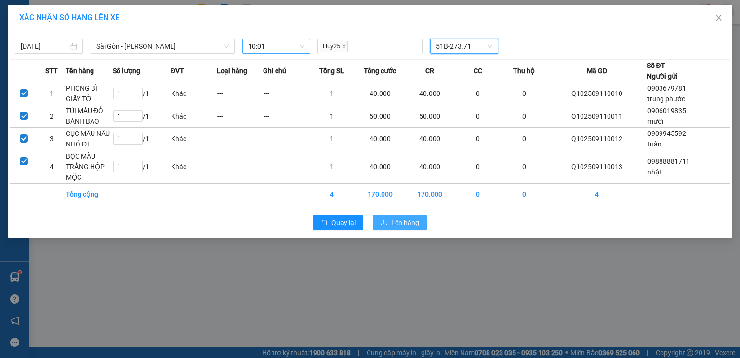
click at [410, 224] on span "Lên hàng" at bounding box center [405, 222] width 28 height 11
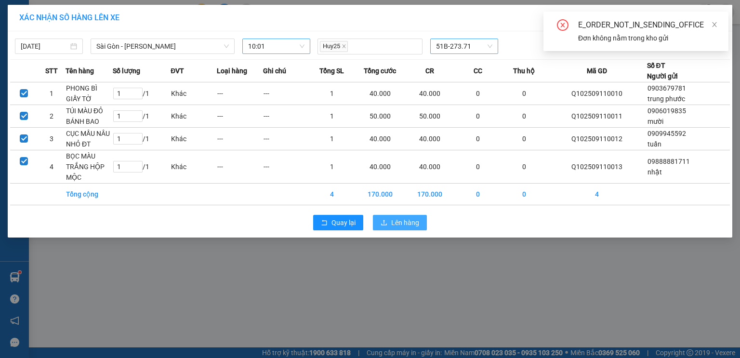
click at [410, 217] on span "Lên hàng" at bounding box center [405, 222] width 28 height 11
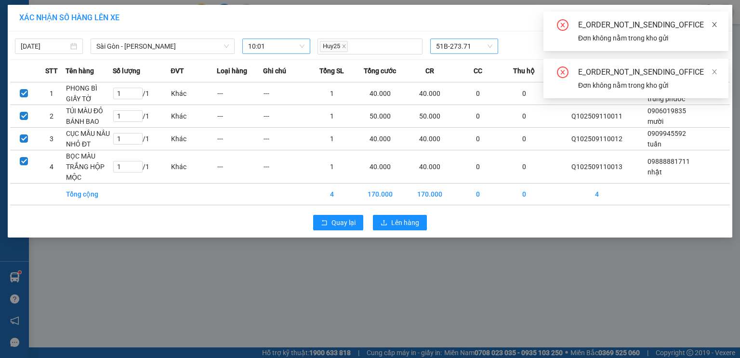
click at [711, 27] on icon "close" at bounding box center [714, 24] width 7 height 7
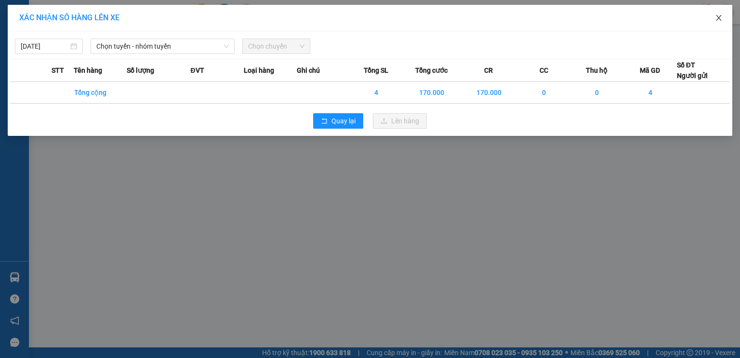
drag, startPoint x: 726, startPoint y: 15, endPoint x: 718, endPoint y: 19, distance: 8.8
click at [725, 15] on span "Close" at bounding box center [718, 18] width 27 height 27
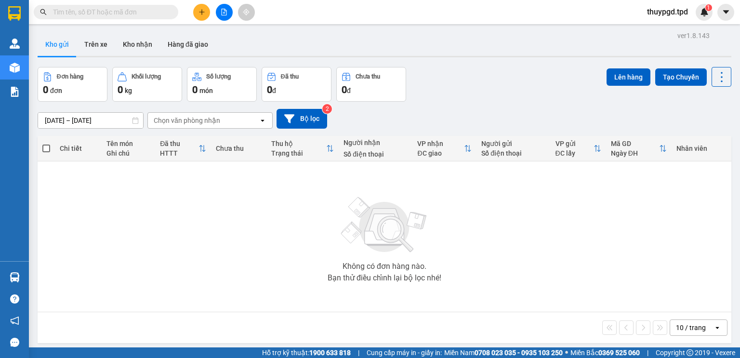
click at [105, 15] on input "text" at bounding box center [110, 12] width 114 height 11
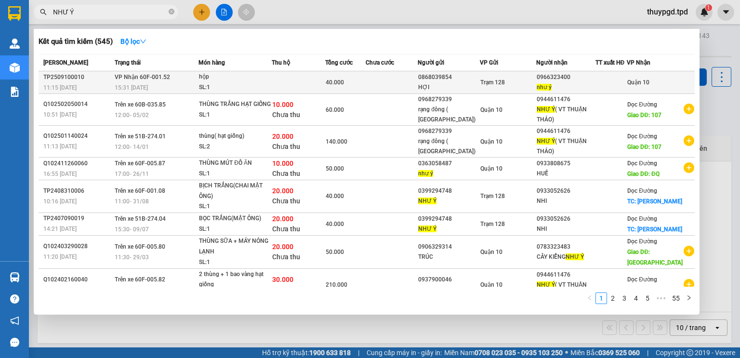
type input "NHƯ Ý"
click at [515, 85] on div "Trạm 128" at bounding box center [507, 82] width 55 height 11
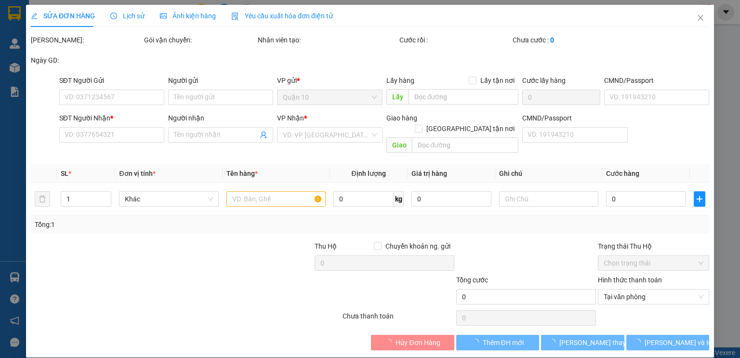
type input "0868039854"
type input "HỢI"
type input "075095018803"
type input "0966323400"
type input "như ý"
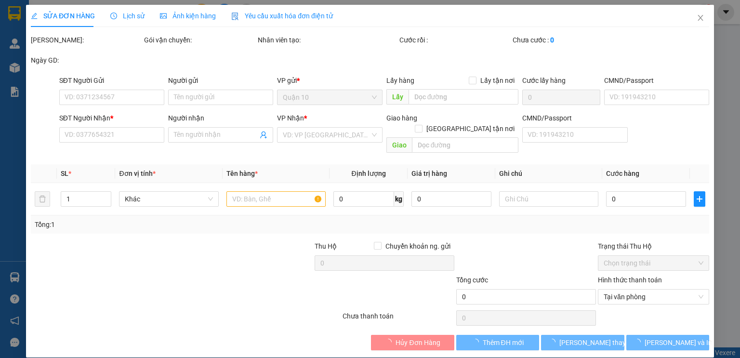
type input "40.000"
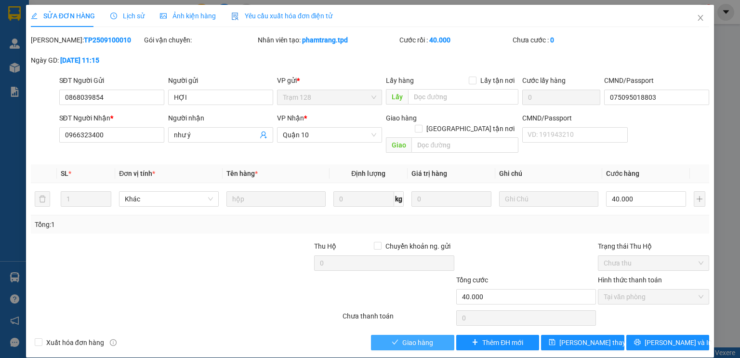
click at [422, 337] on span "Giao hàng" at bounding box center [417, 342] width 31 height 11
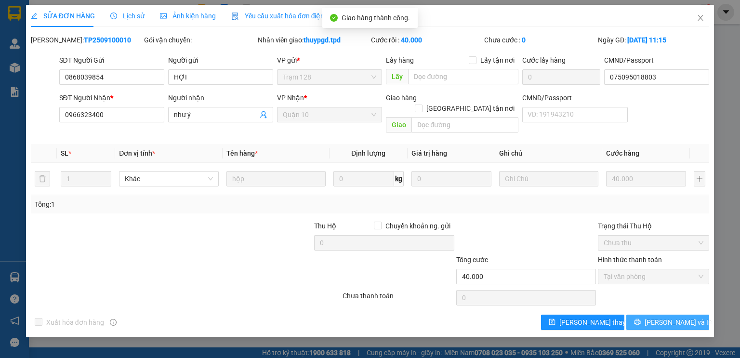
click at [660, 316] on button "[PERSON_NAME] và In" at bounding box center [667, 322] width 83 height 15
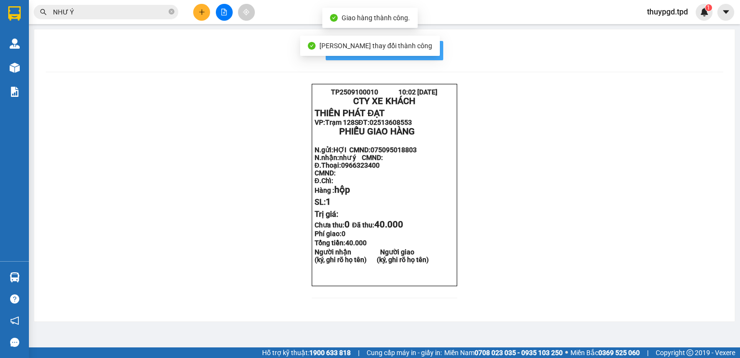
drag, startPoint x: 436, startPoint y: 54, endPoint x: 423, endPoint y: 64, distance: 16.9
click at [436, 53] on button "In mẫu biên lai tự cấu hình" at bounding box center [385, 50] width 118 height 19
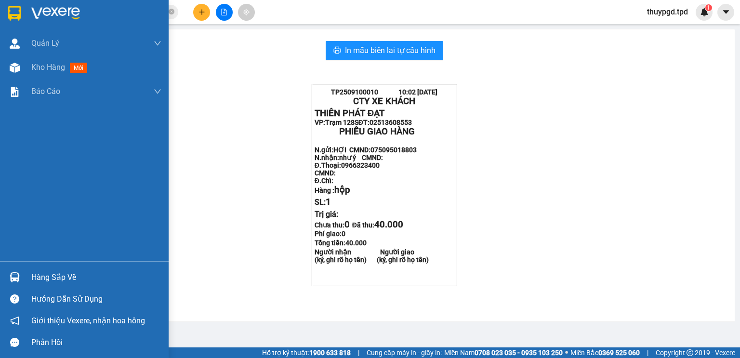
click at [41, 276] on div "Hàng sắp về" at bounding box center [96, 277] width 130 height 14
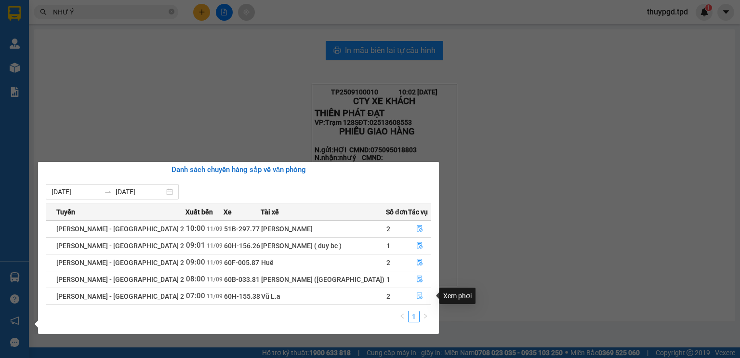
click at [420, 292] on button "button" at bounding box center [420, 296] width 22 height 15
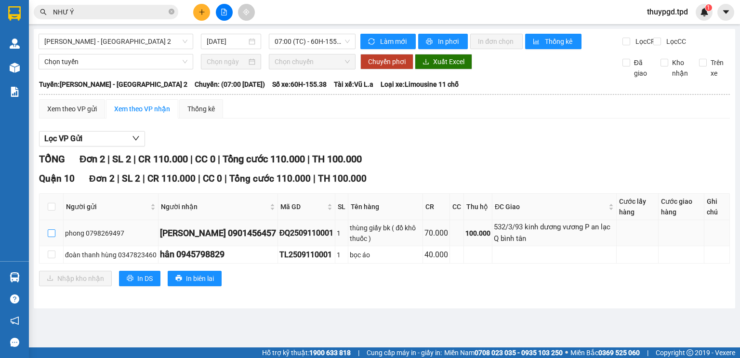
drag, startPoint x: 51, startPoint y: 244, endPoint x: 267, endPoint y: 246, distance: 215.9
click at [51, 237] on input "checkbox" at bounding box center [52, 233] width 8 height 8
checkbox input "true"
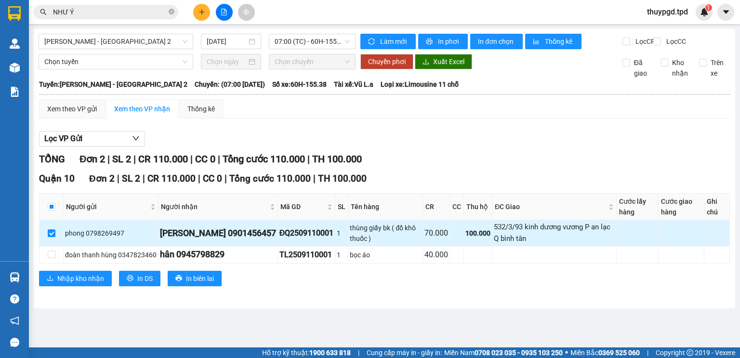
drag, startPoint x: 195, startPoint y: 241, endPoint x: 245, endPoint y: 245, distance: 50.2
click at [245, 240] on div "yung lee 0901456457" at bounding box center [218, 232] width 116 height 13
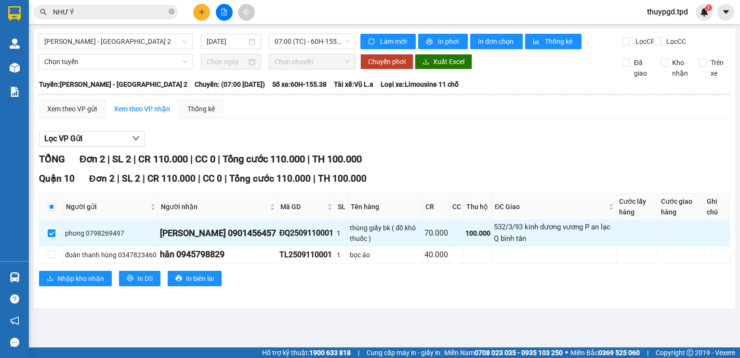
click at [94, 16] on input "NHƯ Ý" at bounding box center [110, 12] width 114 height 11
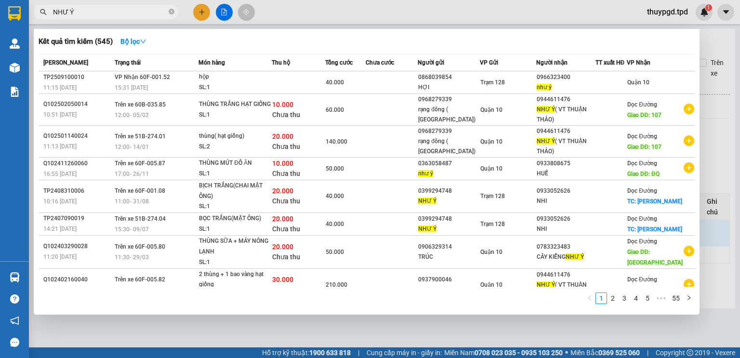
click at [94, 16] on input "NHƯ Ý" at bounding box center [110, 12] width 114 height 11
paste input "0901456457"
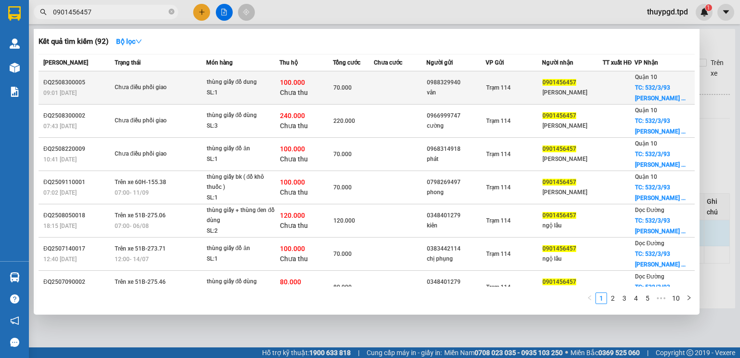
type input "0901456457"
click at [551, 96] on div "yung lee" at bounding box center [572, 93] width 60 height 10
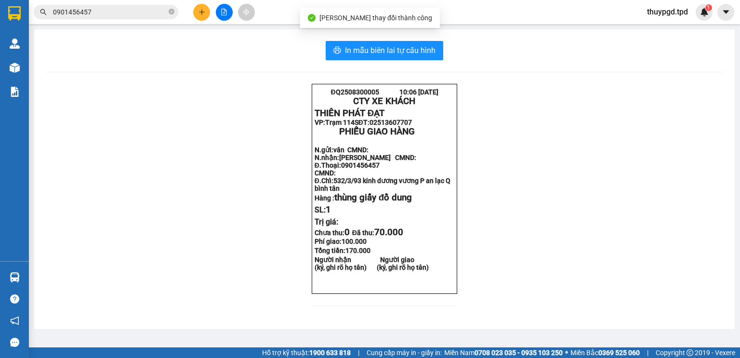
click at [405, 39] on div "In mẫu biên lai tự cấu hình ĐQ2508300005 10:06 11-09-2025 CTY XE KHÁCH THIÊN P…" at bounding box center [384, 179] width 701 height 300
click at [383, 51] on span "In mẫu biên lai tự cấu hình" at bounding box center [390, 50] width 91 height 12
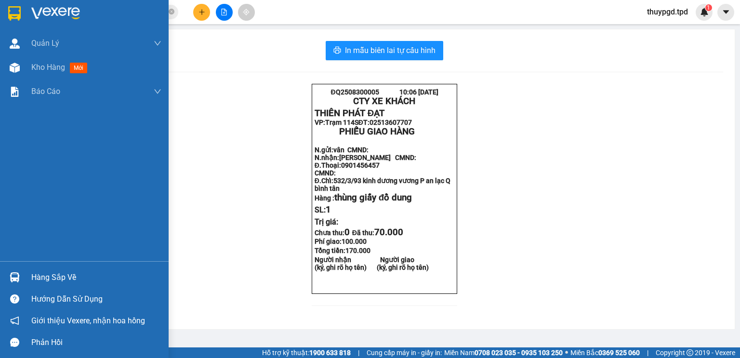
click at [62, 284] on div "Hàng sắp về" at bounding box center [96, 277] width 130 height 14
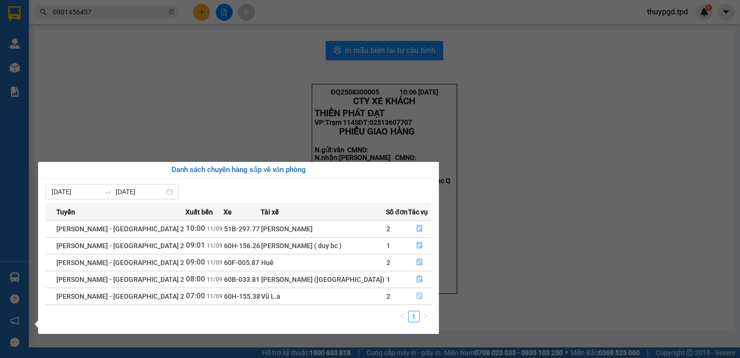
click at [417, 299] on span "file-done" at bounding box center [419, 296] width 7 height 8
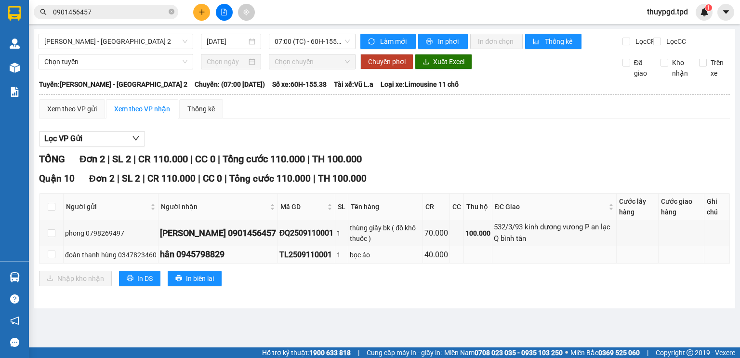
click at [45, 263] on td at bounding box center [52, 254] width 24 height 17
click at [56, 218] on th at bounding box center [52, 207] width 24 height 26
click at [53, 211] on input "checkbox" at bounding box center [52, 207] width 8 height 8
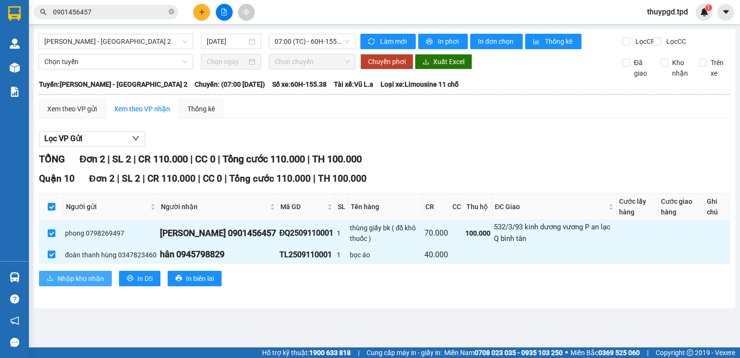
click at [66, 286] on button "Nhập kho nhận" at bounding box center [75, 278] width 73 height 15
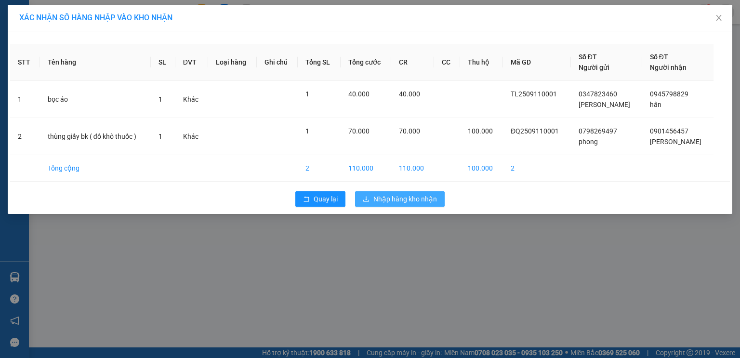
click at [394, 197] on span "Nhập hàng kho nhận" at bounding box center [405, 199] width 64 height 11
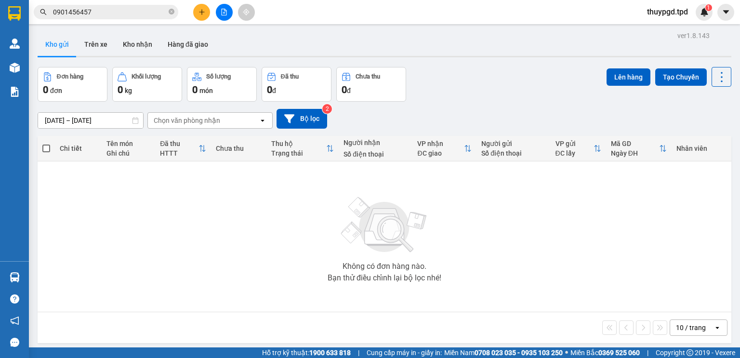
click at [200, 15] on button at bounding box center [201, 12] width 17 height 17
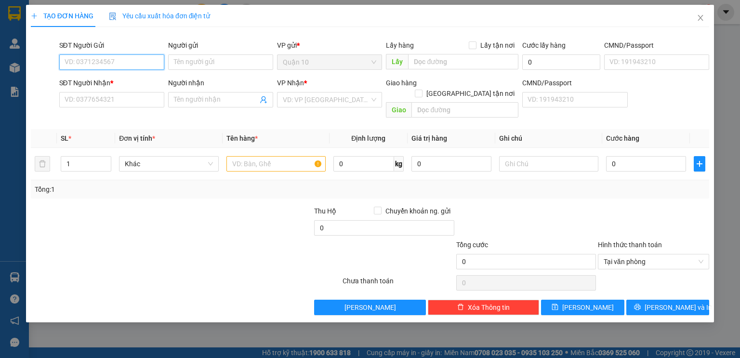
paste input "0938076133"
type input "0938076133"
click at [216, 62] on input "Người gửi" at bounding box center [220, 61] width 105 height 15
type input "HẬU"
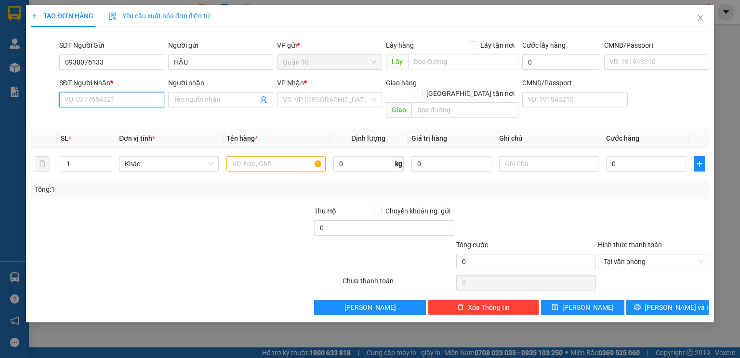
click at [114, 101] on input "SĐT Người Nhận *" at bounding box center [111, 99] width 105 height 15
paste input "0352828951"
type input "0352828951"
click at [195, 106] on span at bounding box center [220, 99] width 105 height 15
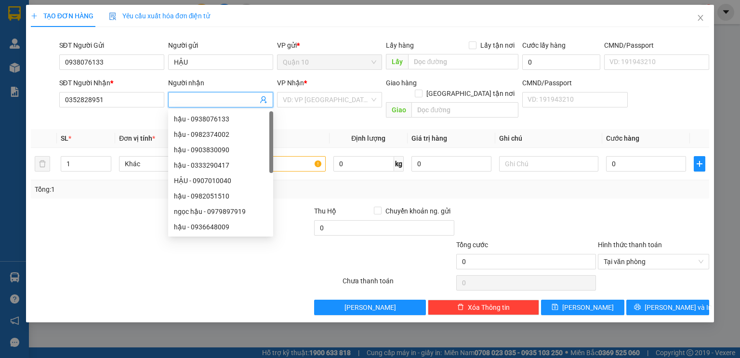
paste input "hiền"
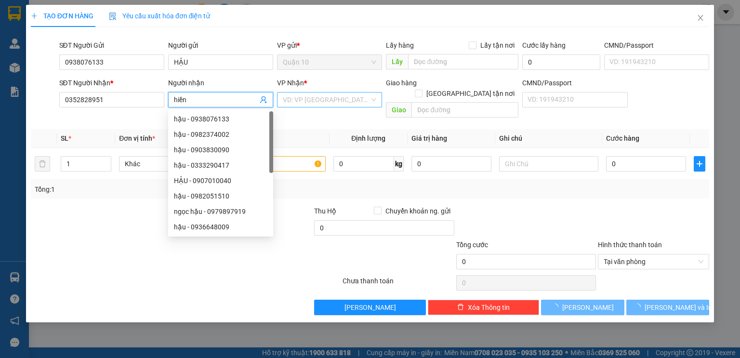
type input "hiền"
click at [325, 98] on input "search" at bounding box center [326, 100] width 87 height 14
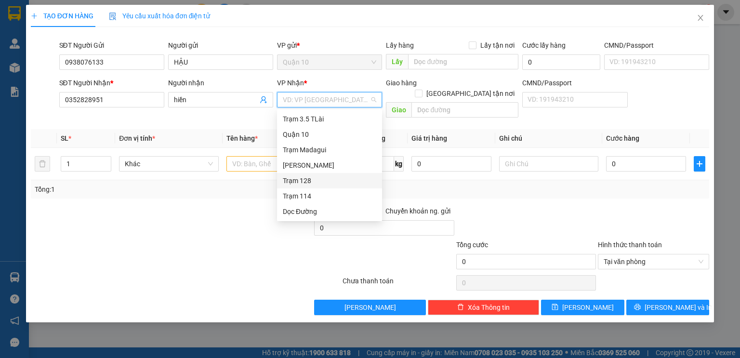
click at [304, 180] on div "Trạm 128" at bounding box center [329, 180] width 93 height 11
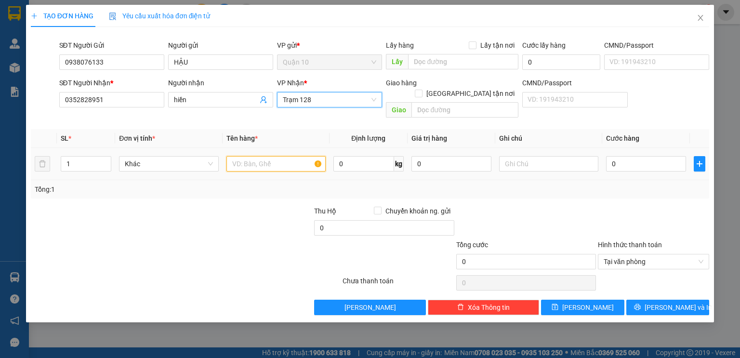
click at [264, 156] on input "text" at bounding box center [275, 163] width 99 height 15
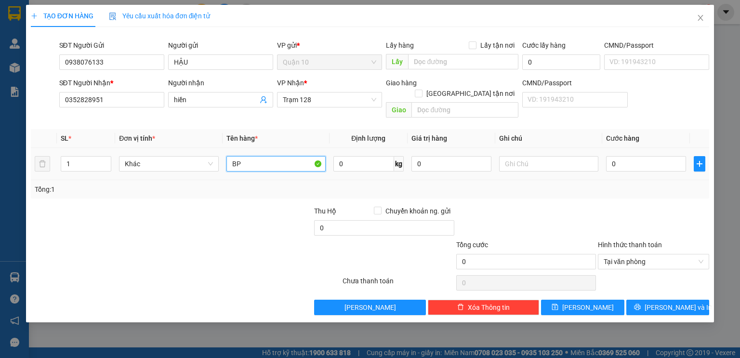
type input "B"
type input "BỌC MÀU TRẮNG ĐỒ ĂN"
type input "4"
type input "40"
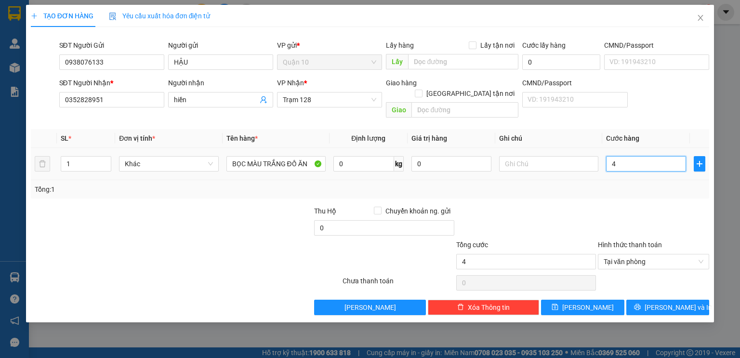
type input "40"
click at [397, 159] on tr "1 Khác BỌC MÀU TRẮNG ĐỒ ĂN 0 kg 0 40" at bounding box center [370, 164] width 678 height 32
type input "40.000"
drag, startPoint x: 456, startPoint y: 151, endPoint x: 186, endPoint y: 154, distance: 269.8
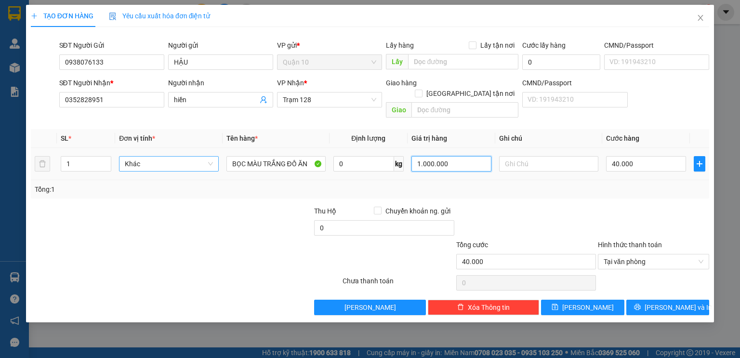
click at [203, 150] on tr "1 Khác BỌC MÀU TRẮNG ĐỒ ĂN 0 kg 1.000.000 40.000" at bounding box center [370, 164] width 678 height 32
type input "2.000.000"
drag, startPoint x: 462, startPoint y: 154, endPoint x: 203, endPoint y: 200, distance: 262.8
click at [252, 173] on div "SL * Đơn vị tính * Tên hàng * Định lượng Giá trị hàng Ghi chú Cước hàng 1 Khác …" at bounding box center [370, 163] width 678 height 69
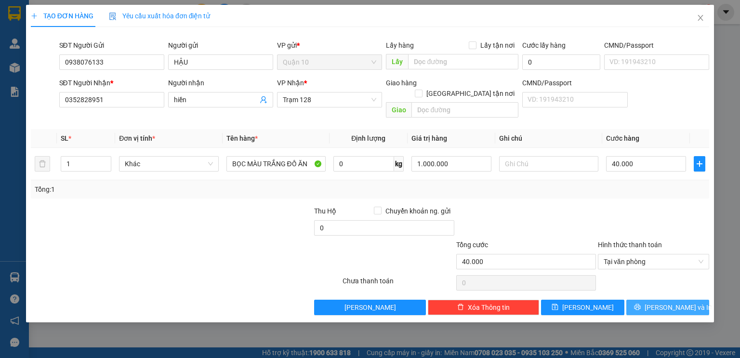
click at [640, 304] on icon "printer" at bounding box center [637, 307] width 6 height 6
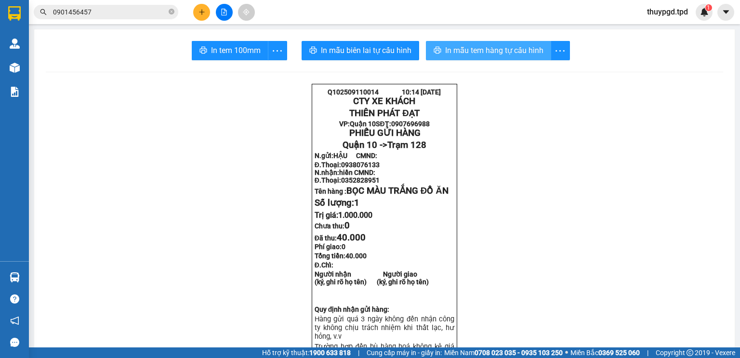
click at [457, 53] on span "In mẫu tem hàng tự cấu hình" at bounding box center [494, 50] width 98 height 12
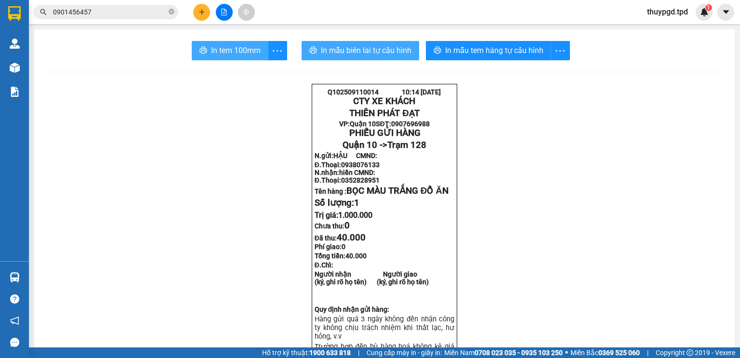
click at [245, 52] on span "In tem 100mm" at bounding box center [236, 50] width 50 height 12
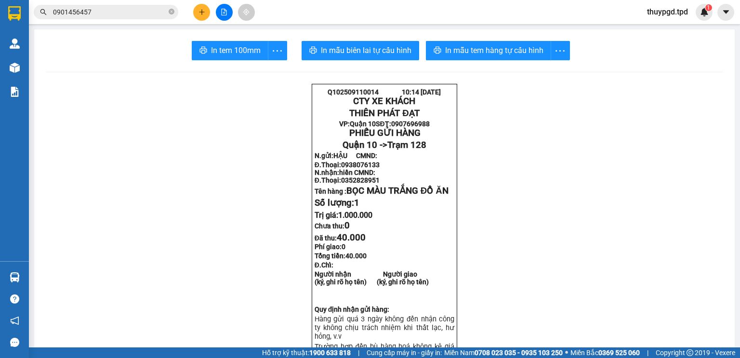
click at [195, 10] on button at bounding box center [201, 12] width 17 height 17
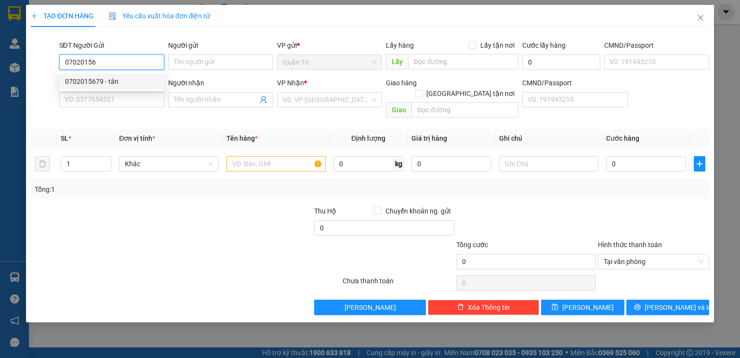
click at [130, 77] on div "0702015679 - tân" at bounding box center [111, 81] width 93 height 11
type input "0702015679"
type input "tân"
type input "038204026523"
type input "0858797191"
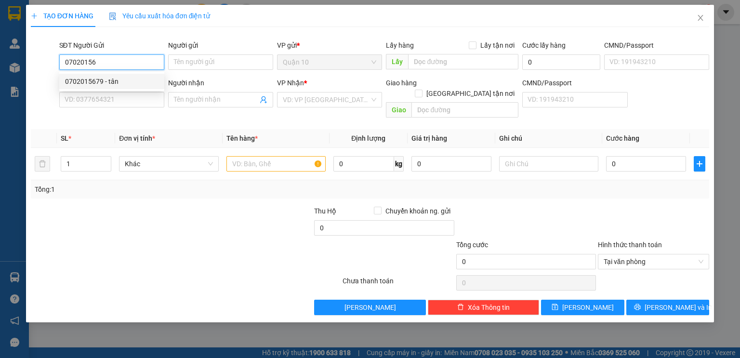
type input "toàn"
type input "0702015679"
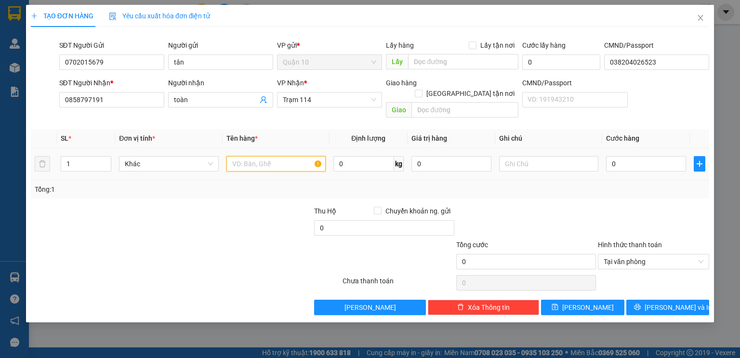
click at [243, 156] on input "text" at bounding box center [275, 163] width 99 height 15
type input "CỤC MÀU ĐEN BK TRẮNG"
type input "4"
type input "40"
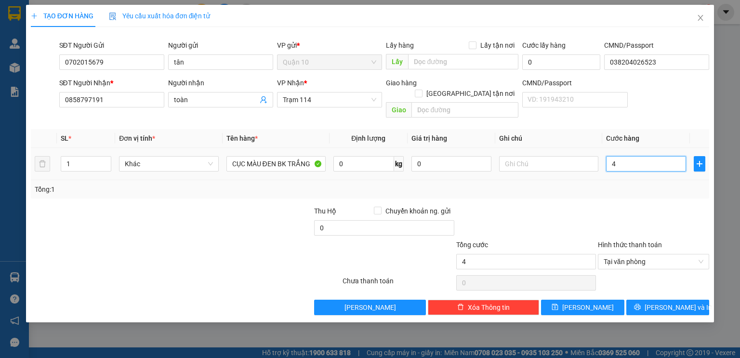
type input "40"
type input "40.000"
drag, startPoint x: 449, startPoint y: 154, endPoint x: 459, endPoint y: 165, distance: 15.3
click at [447, 156] on input "0" at bounding box center [451, 163] width 80 height 15
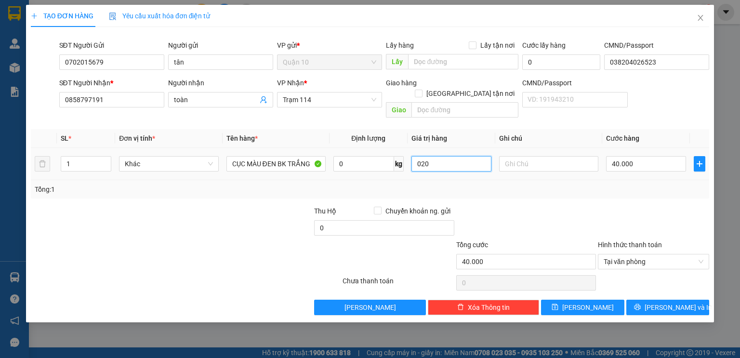
type input "0.200"
click at [691, 304] on div "TẠO ĐƠN HÀNG Yêu cầu xuất hóa đơn điện tử Transit Pickup Surcharge Ids Transit …" at bounding box center [370, 163] width 688 height 317
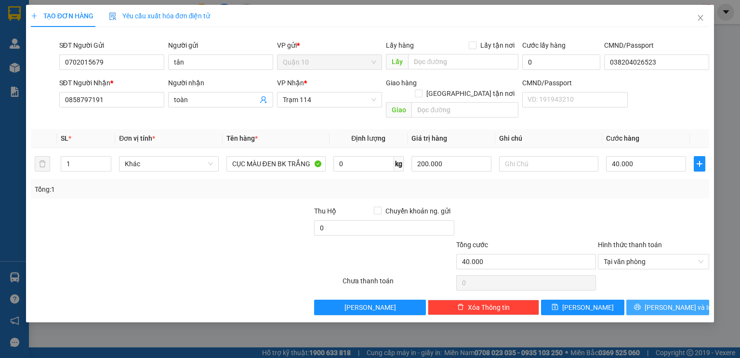
click at [689, 300] on button "[PERSON_NAME] và In" at bounding box center [667, 307] width 83 height 15
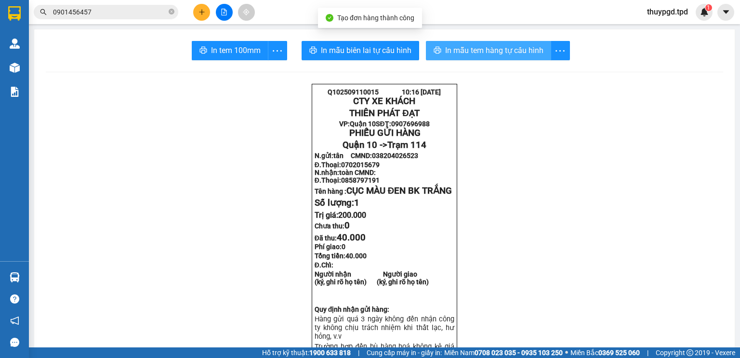
click at [473, 46] on span "In mẫu tem hàng tự cấu hình" at bounding box center [494, 50] width 98 height 12
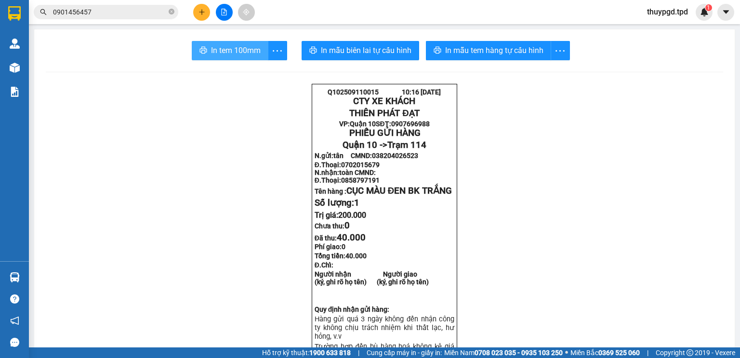
drag, startPoint x: 249, startPoint y: 53, endPoint x: 467, endPoint y: 113, distance: 226.5
click at [249, 53] on span "In tem 100mm" at bounding box center [236, 50] width 50 height 12
click at [197, 5] on button at bounding box center [201, 12] width 17 height 17
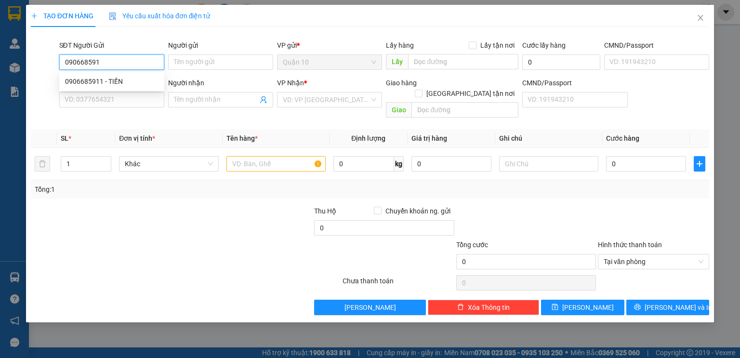
type input "0906685911"
drag, startPoint x: 119, startPoint y: 84, endPoint x: 126, endPoint y: 93, distance: 11.0
click at [119, 84] on div "0906685911 - TIẾN" at bounding box center [111, 81] width 93 height 11
type input "TIẾN"
type input "042087007523"
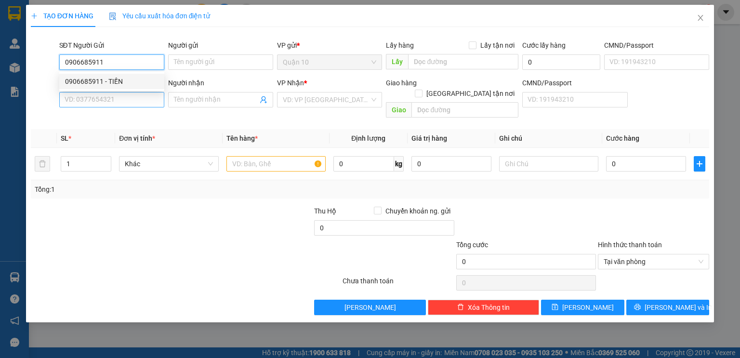
type input "0937130599"
type input "sĩ [PERSON_NAME]"
type input "117"
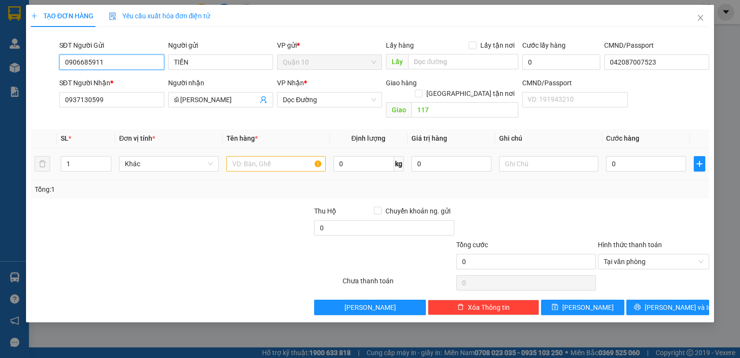
type input "0906685911"
click at [291, 156] on input "text" at bounding box center [275, 163] width 99 height 15
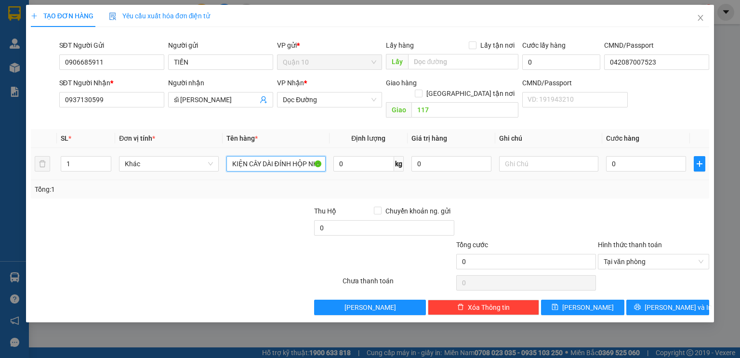
type input "KIỆN CÂY DÀI ĐÍNH HỘP NHỎ BK TRẮNG"
type input "4"
type input "40"
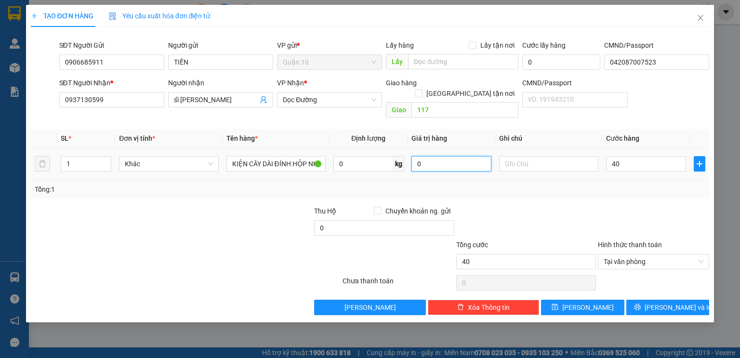
type input "40.000"
drag, startPoint x: 430, startPoint y: 148, endPoint x: 416, endPoint y: 150, distance: 13.6
click at [416, 156] on input "0" at bounding box center [451, 163] width 80 height 15
type input "1.000.000"
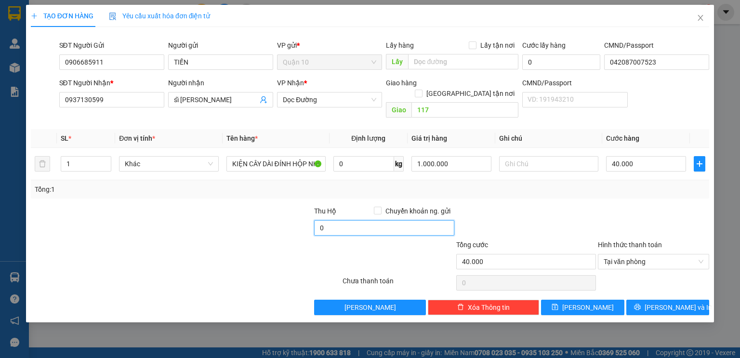
drag, startPoint x: 342, startPoint y: 214, endPoint x: 334, endPoint y: 216, distance: 7.4
click at [341, 220] on input "0" at bounding box center [384, 227] width 140 height 15
type input "10.000"
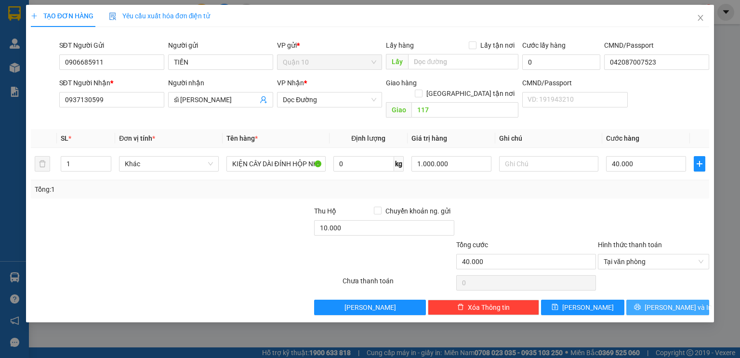
click at [664, 302] on span "[PERSON_NAME] và In" at bounding box center [678, 307] width 67 height 11
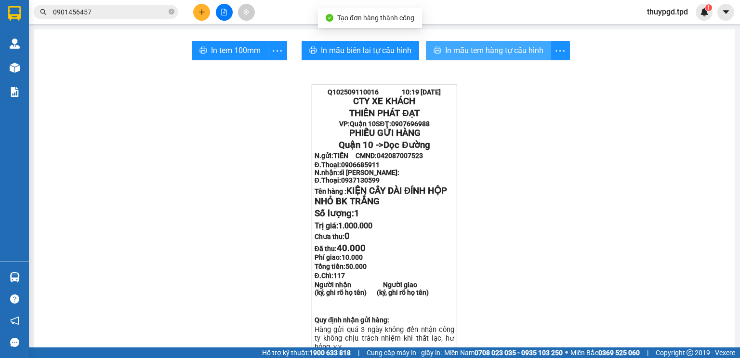
click at [459, 46] on span "In mẫu tem hàng tự cấu hình" at bounding box center [494, 50] width 98 height 12
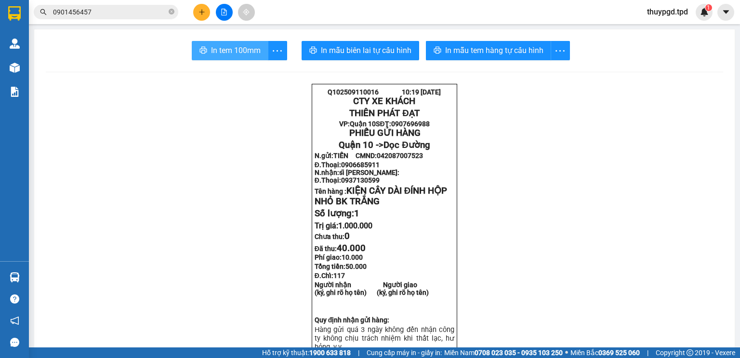
click at [215, 53] on span "In tem 100mm" at bounding box center [236, 50] width 50 height 12
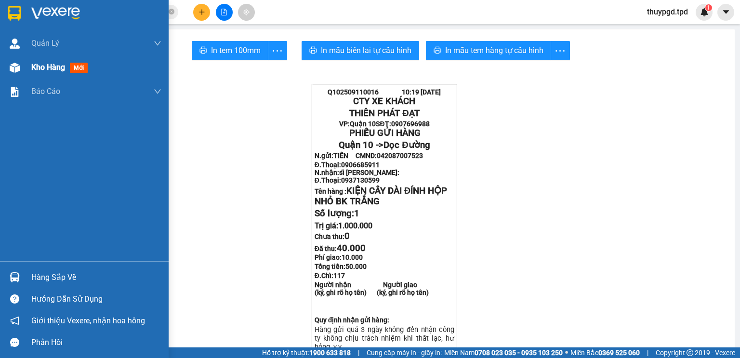
click at [13, 66] on img at bounding box center [15, 68] width 10 height 10
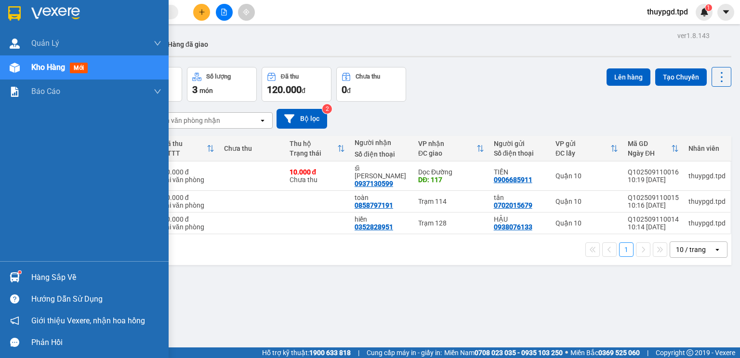
click at [46, 277] on div "Hàng sắp về" at bounding box center [96, 277] width 130 height 14
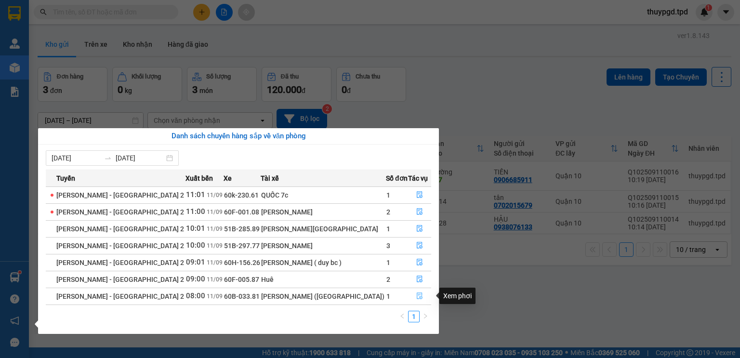
click at [422, 295] on button "button" at bounding box center [420, 296] width 22 height 15
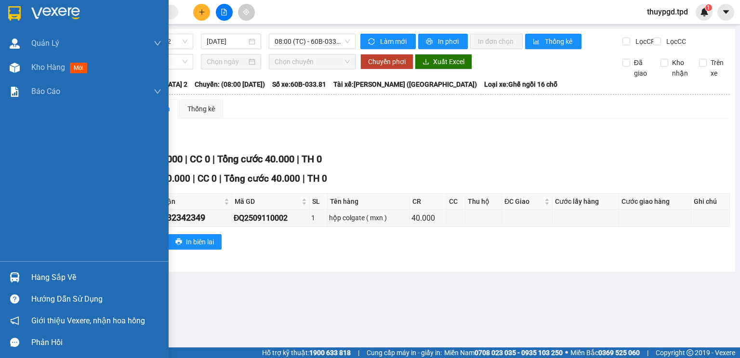
click at [28, 274] on div "Hàng sắp về" at bounding box center [84, 277] width 169 height 22
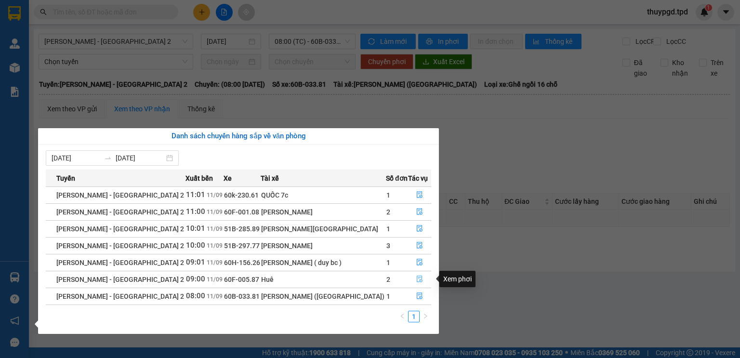
click at [420, 280] on button "button" at bounding box center [420, 279] width 22 height 15
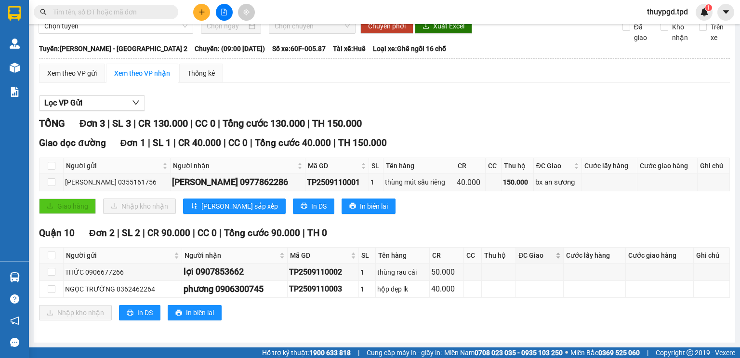
scroll to position [42, 0]
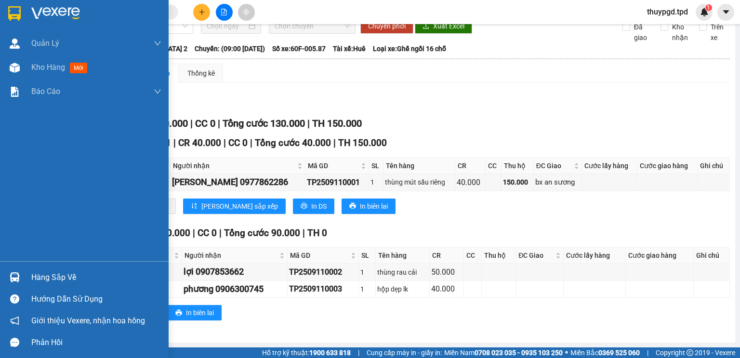
click at [41, 280] on div "Hàng sắp về" at bounding box center [96, 277] width 130 height 14
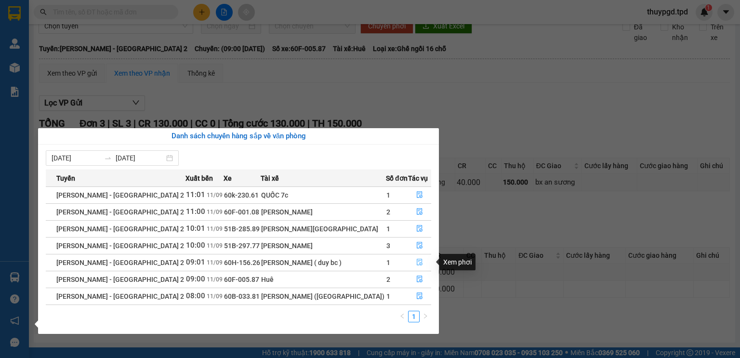
click at [423, 260] on button "button" at bounding box center [420, 262] width 22 height 15
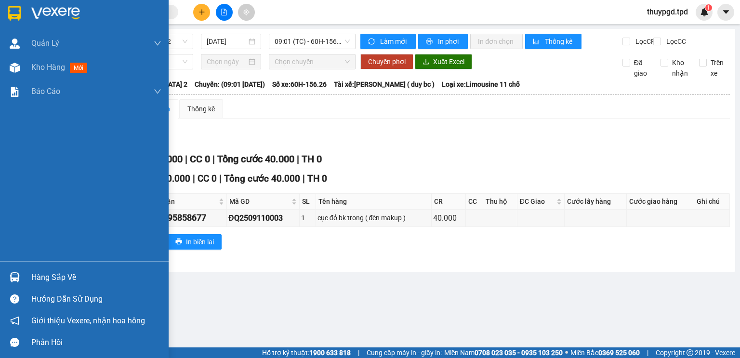
click at [4, 274] on div "Hàng sắp về" at bounding box center [84, 277] width 169 height 22
click at [4, 274] on div "Quản [PERSON_NAME] lý khách hàng Quản lý khách hàng mới Quản lý giao nhận mới K…" at bounding box center [84, 179] width 169 height 358
click at [21, 278] on div at bounding box center [14, 277] width 17 height 17
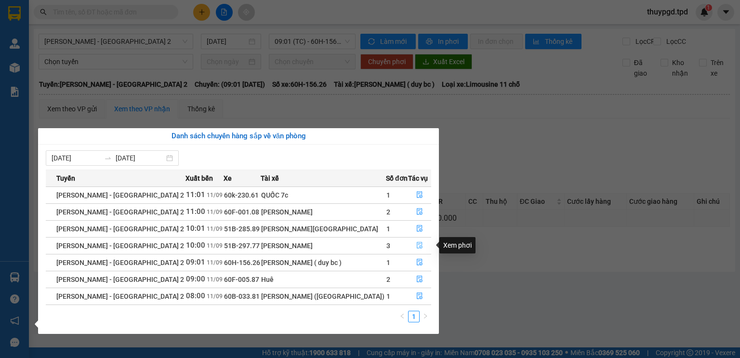
click at [416, 247] on icon "file-done" at bounding box center [419, 245] width 7 height 7
click at [416, 247] on div "Nhập kho nhận In DS In biên lai" at bounding box center [384, 241] width 691 height 15
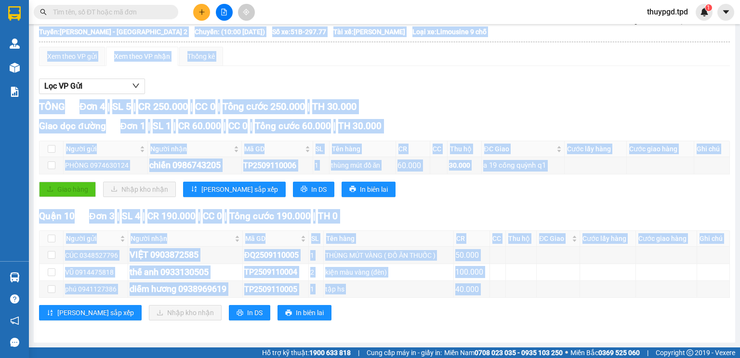
scroll to position [59, 0]
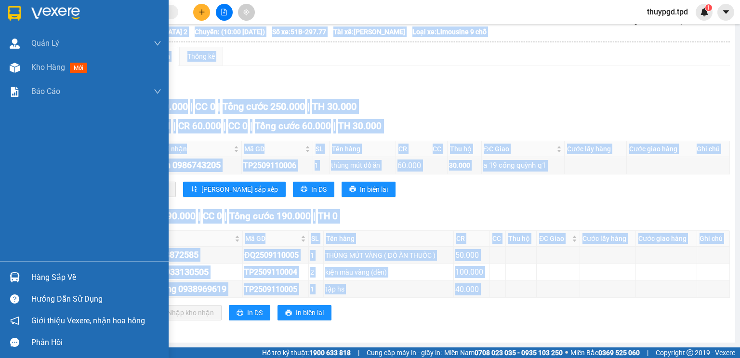
click at [54, 281] on div "Hàng sắp về" at bounding box center [96, 277] width 130 height 14
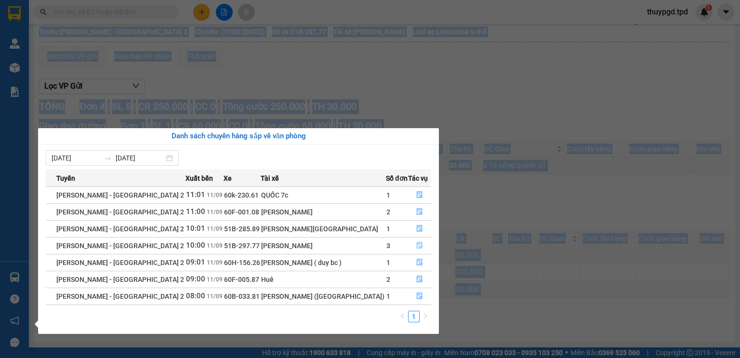
click at [418, 243] on icon "file-done" at bounding box center [419, 245] width 7 height 7
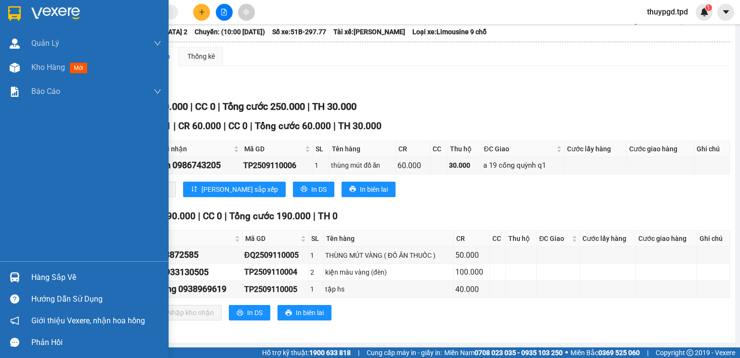
click at [31, 278] on div "Hàng sắp về" at bounding box center [84, 277] width 169 height 22
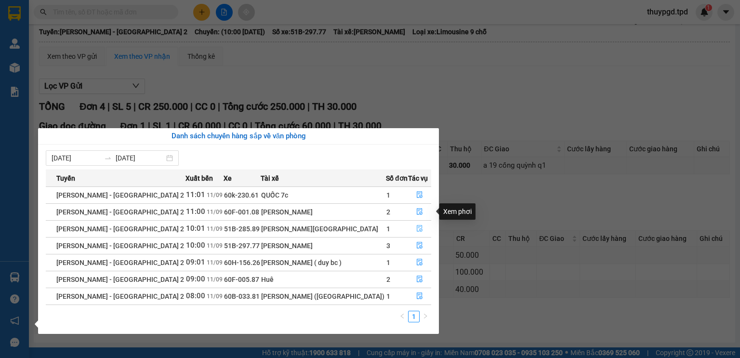
click at [417, 222] on button "button" at bounding box center [420, 228] width 22 height 15
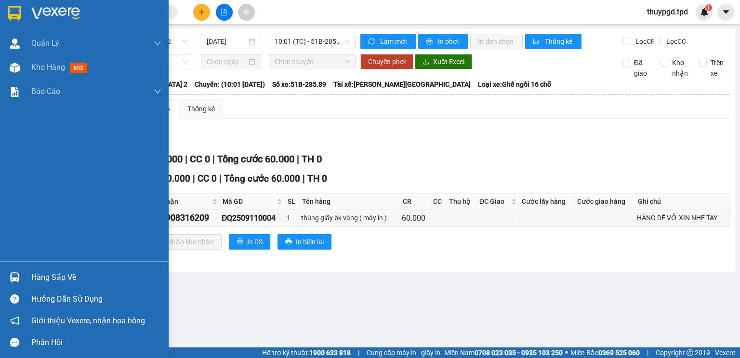
click at [50, 278] on div "Hàng sắp về" at bounding box center [96, 277] width 130 height 14
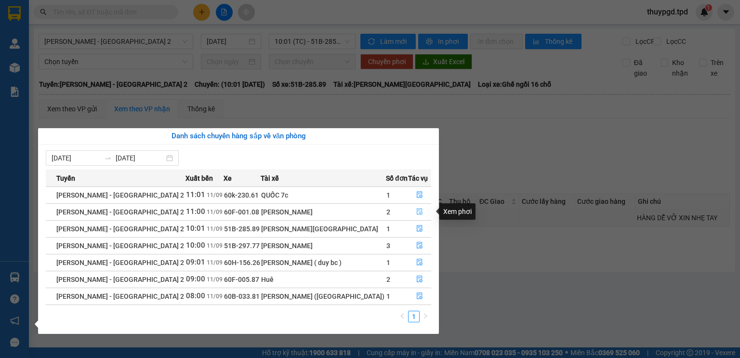
click at [417, 209] on icon "file-done" at bounding box center [420, 212] width 6 height 7
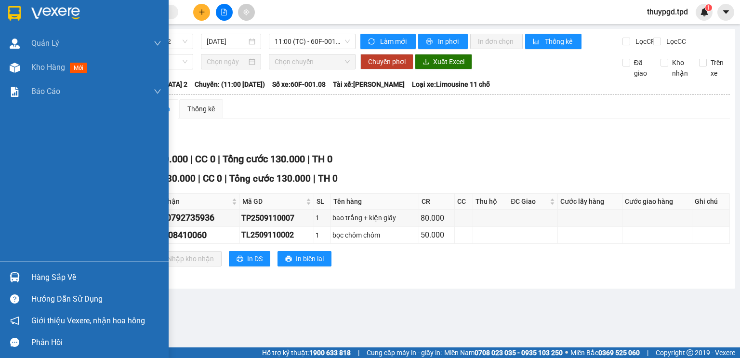
click at [28, 271] on div "Hàng sắp về" at bounding box center [84, 277] width 169 height 22
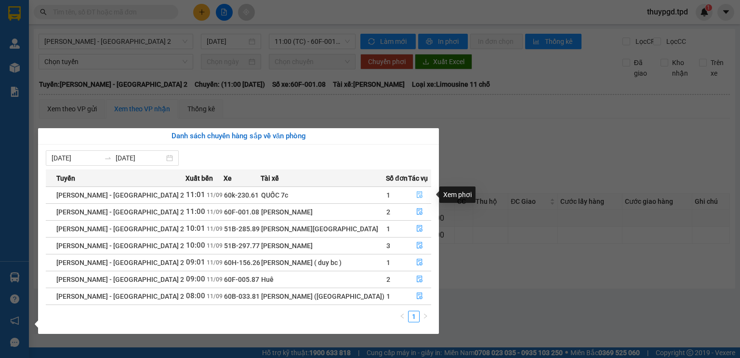
click at [418, 191] on icon "file-done" at bounding box center [419, 194] width 7 height 7
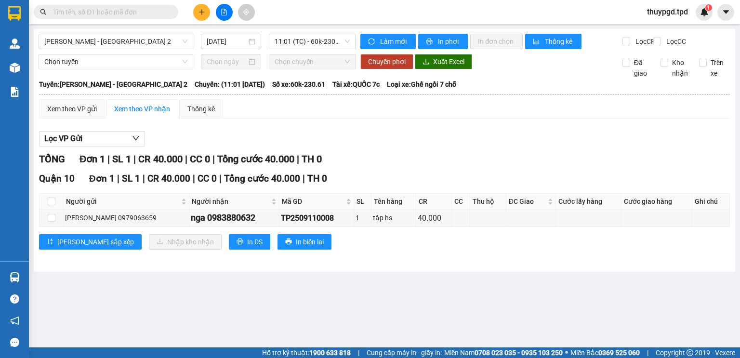
click at [474, 186] on div "Quận 10 Đơn 1 | SL 1 | CR 40.000 | CC 0 | Tổng cước 40.000 | TH 0" at bounding box center [384, 179] width 691 height 14
click at [206, 13] on button at bounding box center [201, 12] width 17 height 17
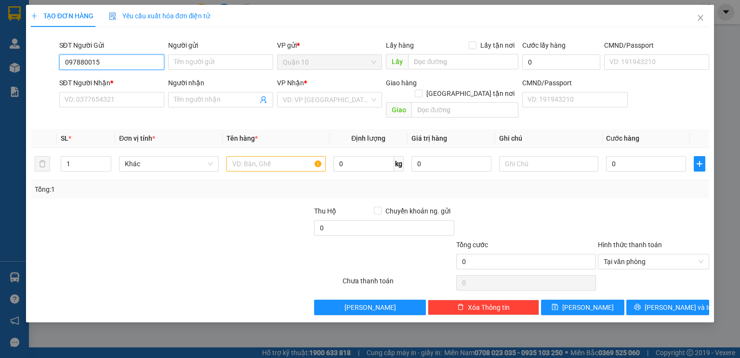
type input "0978800153"
drag, startPoint x: 129, startPoint y: 67, endPoint x: 0, endPoint y: 73, distance: 128.8
click at [0, 74] on div "TẠO ĐƠN HÀNG Yêu cầu xuất hóa đơn điện tử Transit Pickup Surcharge Ids Transit …" at bounding box center [370, 179] width 740 height 358
paste input "0978800153"
type input "0978800153"
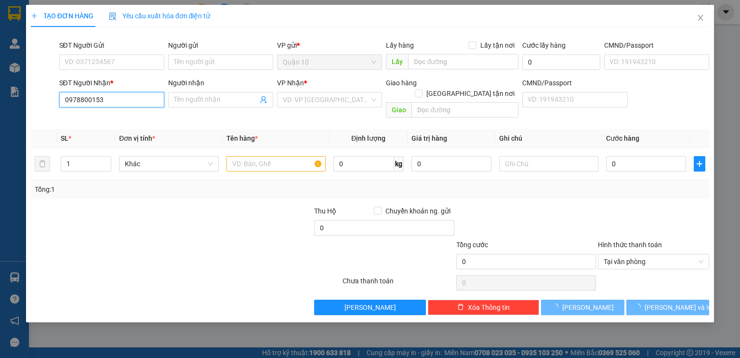
click at [121, 101] on input "0978800153" at bounding box center [111, 99] width 105 height 15
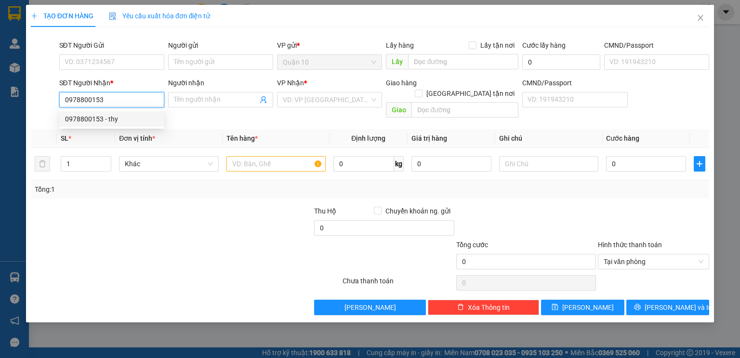
click at [114, 119] on div "0978800153 - thy" at bounding box center [111, 119] width 93 height 11
type input "thy"
type input "0978800153"
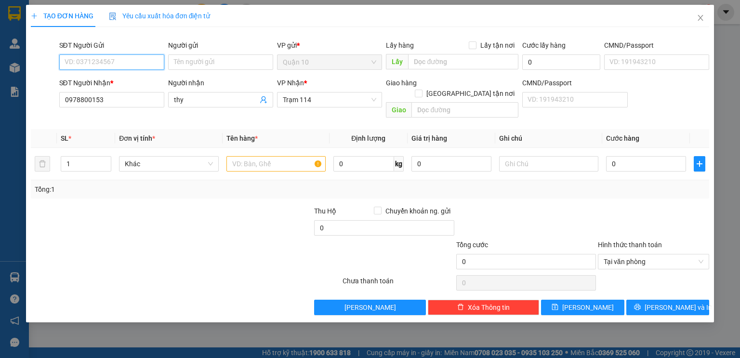
click at [87, 60] on input "SĐT Người Gửi" at bounding box center [111, 61] width 105 height 15
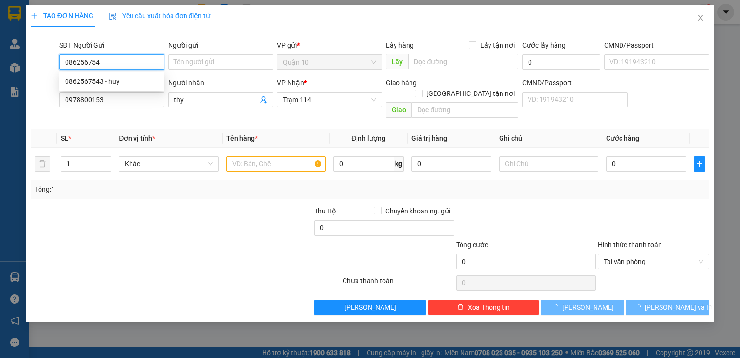
click at [106, 77] on div "0862567543 - huy" at bounding box center [111, 81] width 93 height 11
type input "0862567543"
type input "huy"
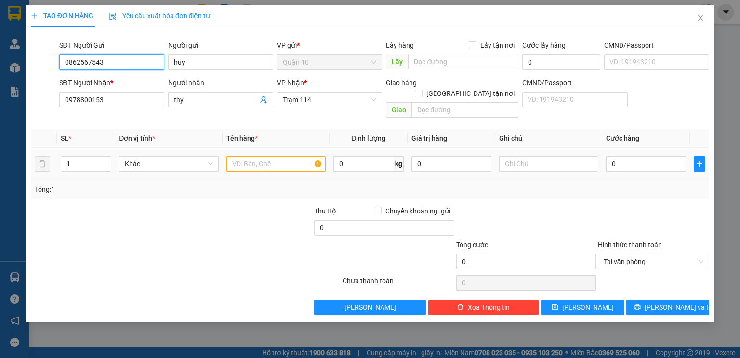
type input "0862567543"
click at [264, 162] on div at bounding box center [275, 163] width 99 height 19
click at [254, 158] on input "text" at bounding box center [275, 163] width 99 height 15
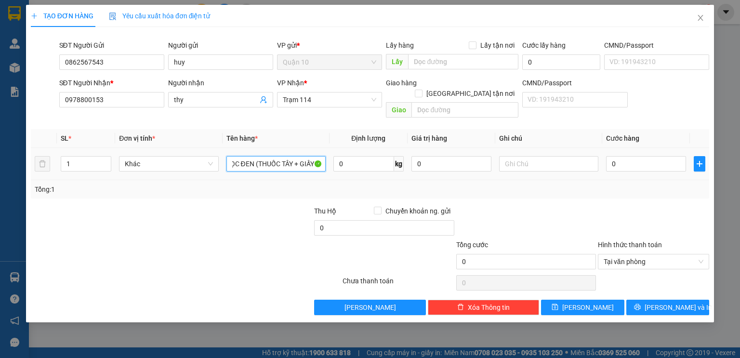
scroll to position [0, 12]
type input "BỌC ĐEN (THUỐC TÂY + GIẤY TỜ"
click at [624, 156] on input "0" at bounding box center [646, 163] width 80 height 15
type input "4"
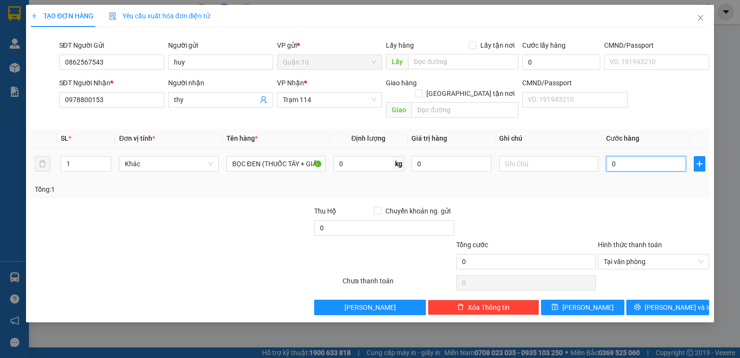
type input "4"
type input "40"
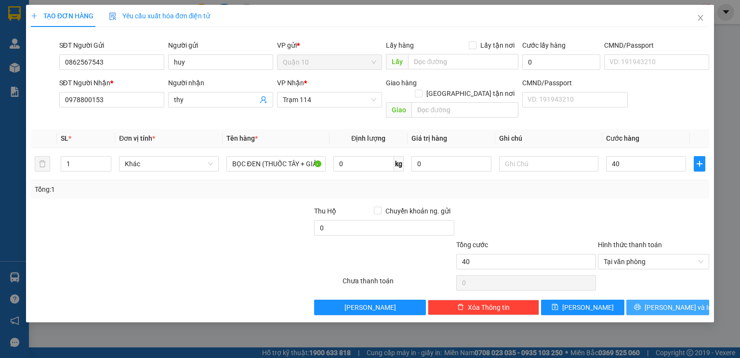
type input "40.000"
click at [664, 302] on span "[PERSON_NAME] và In" at bounding box center [678, 307] width 67 height 11
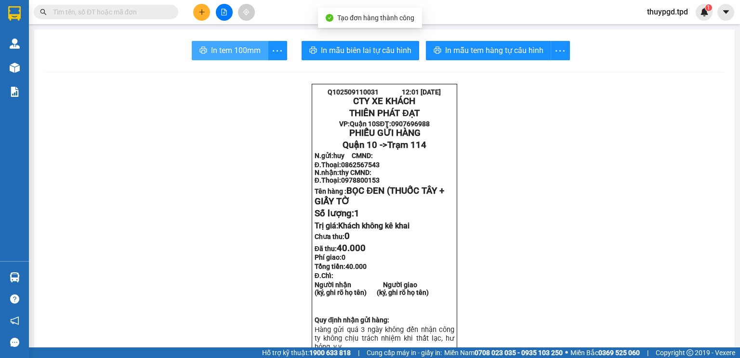
click at [233, 50] on span "In tem 100mm" at bounding box center [236, 50] width 50 height 12
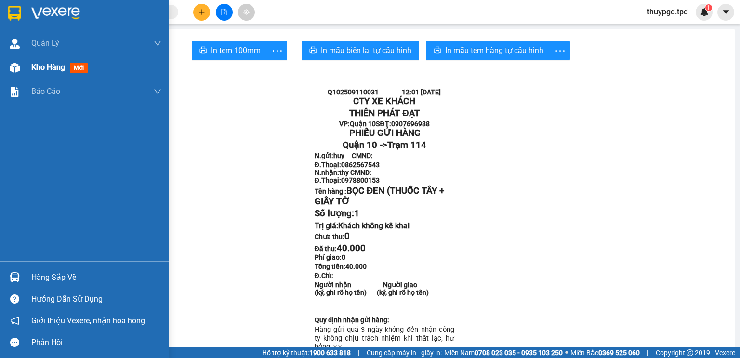
click at [64, 70] on span "Kho hàng" at bounding box center [48, 67] width 34 height 9
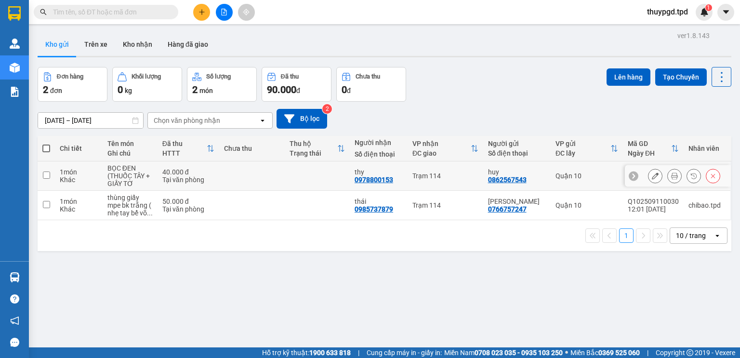
click at [653, 175] on button at bounding box center [654, 176] width 13 height 17
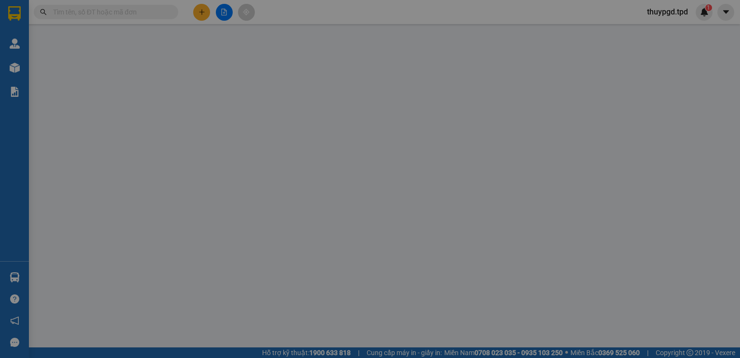
type input "0862567543"
type input "huy"
type input "0978800153"
type input "thy"
type input "40.000"
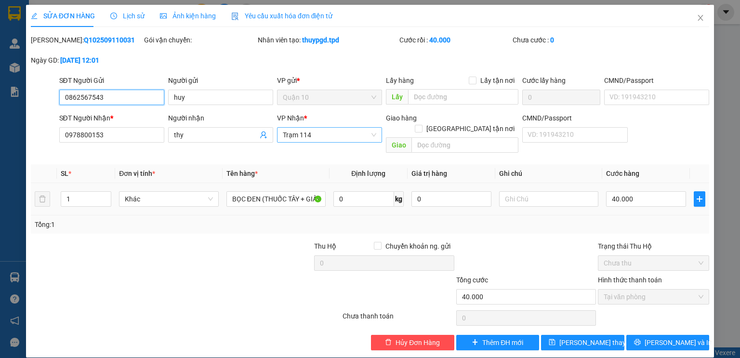
click at [359, 136] on span "Trạm 114" at bounding box center [329, 135] width 93 height 14
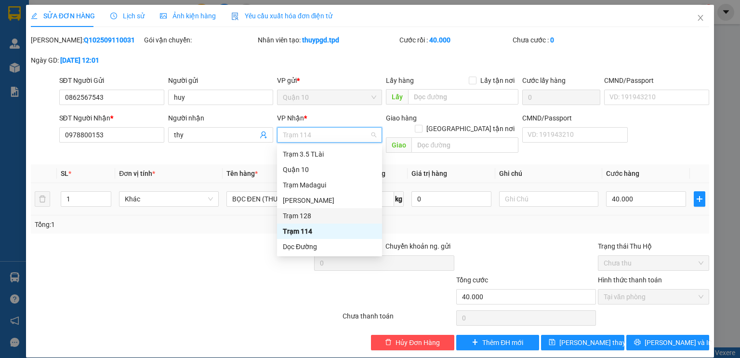
click at [310, 220] on div "Trạm 128" at bounding box center [329, 216] width 93 height 11
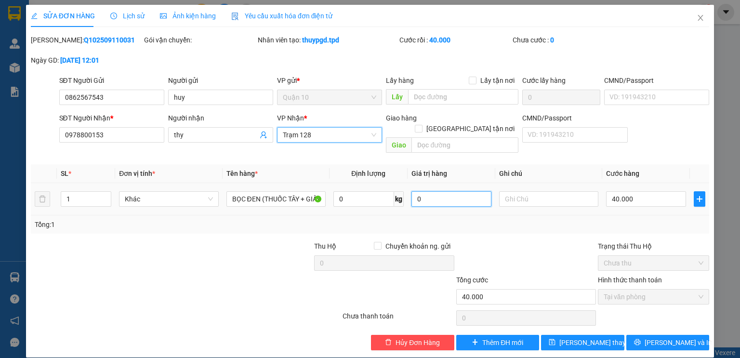
click at [441, 191] on input "0" at bounding box center [451, 198] width 80 height 15
type input "500.000"
click at [503, 250] on div at bounding box center [526, 258] width 142 height 34
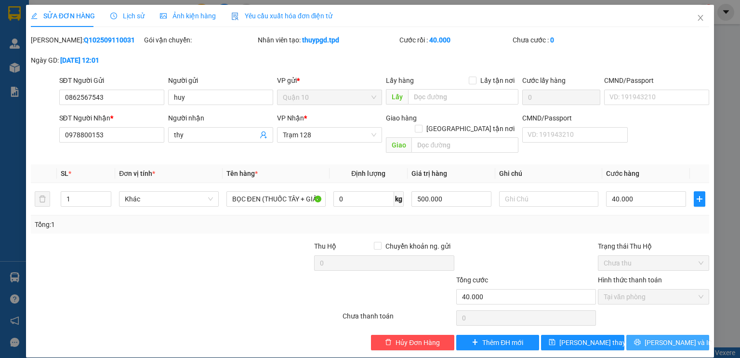
click at [686, 337] on span "[PERSON_NAME] và In" at bounding box center [678, 342] width 67 height 11
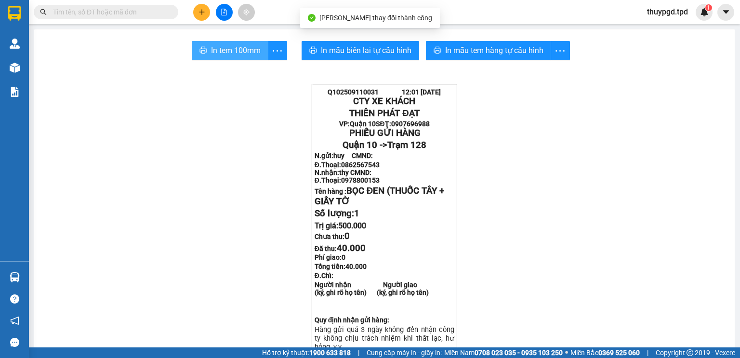
click at [240, 53] on span "In tem 100mm" at bounding box center [236, 50] width 50 height 12
